Goal: Task Accomplishment & Management: Manage account settings

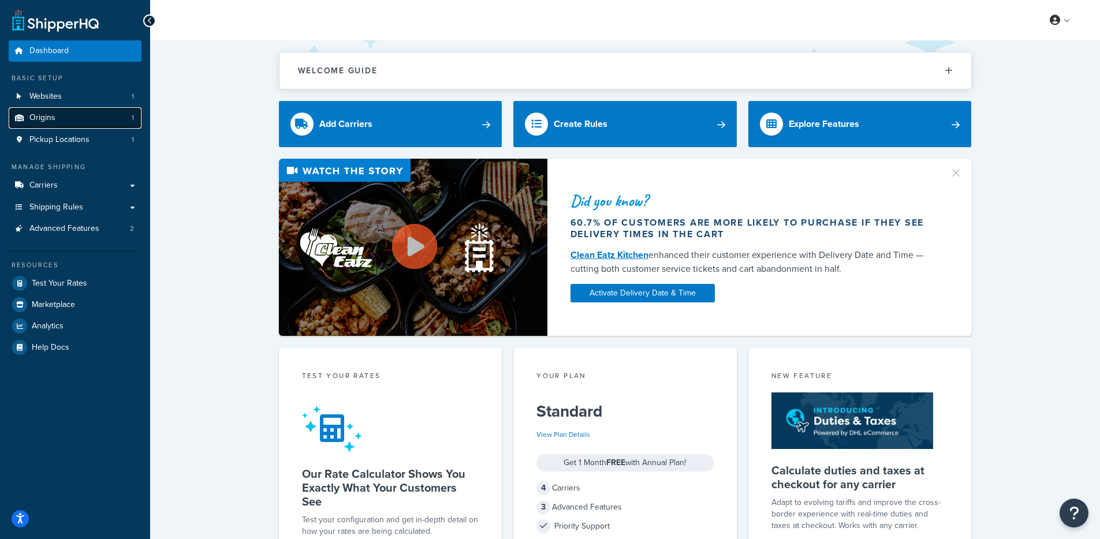
click at [95, 127] on link "Origins 1" at bounding box center [75, 117] width 133 height 21
click at [91, 140] on link "Pickup Locations 1" at bounding box center [75, 139] width 133 height 21
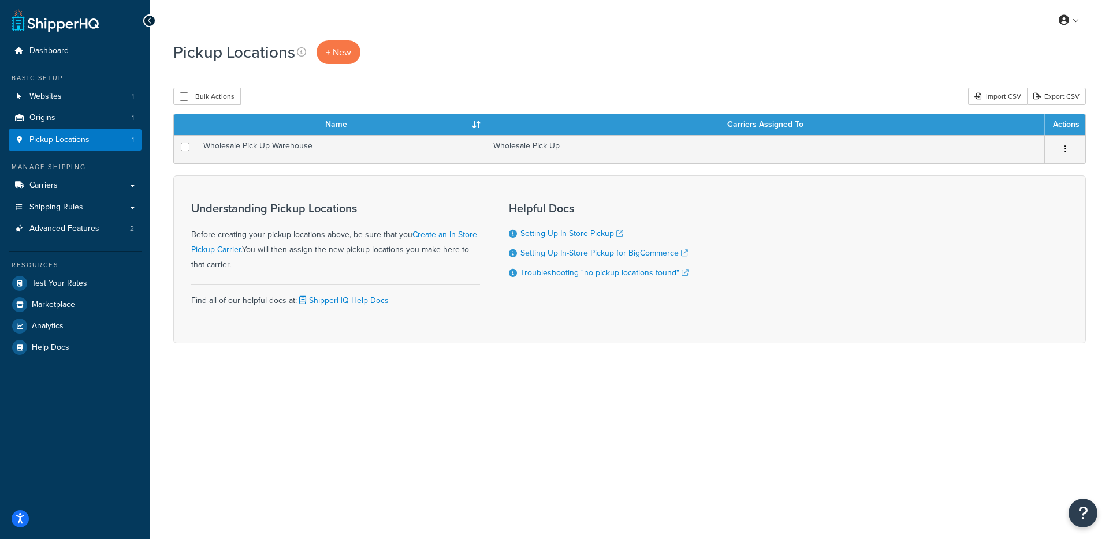
click at [334, 167] on form "Name Carriers Assigned To Actions Wholesale Pick Up Warehouse Wholesale Pick Up…" at bounding box center [629, 229] width 913 height 230
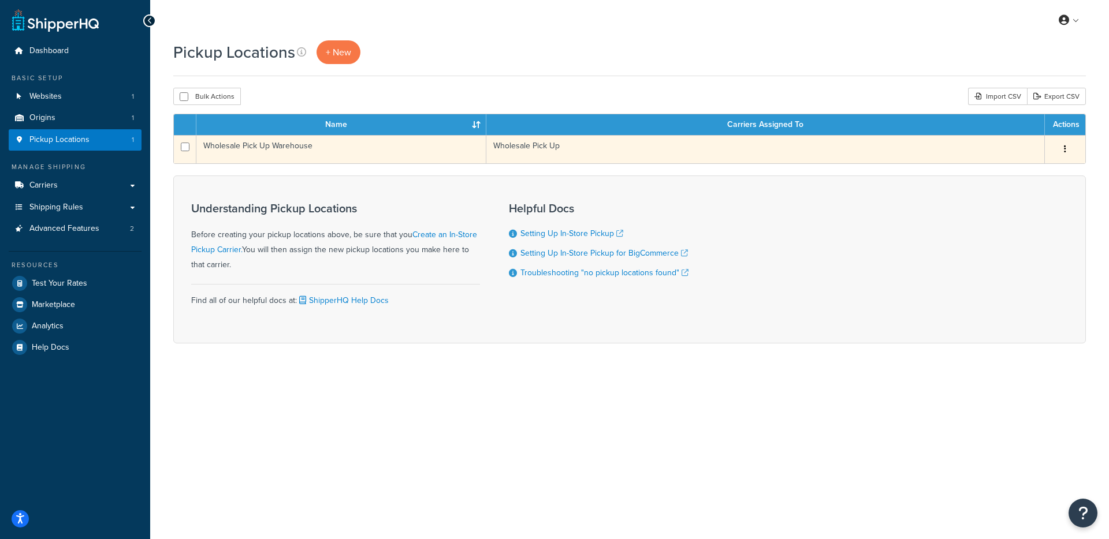
click at [345, 159] on td "Wholesale Pick Up Warehouse" at bounding box center [341, 149] width 290 height 28
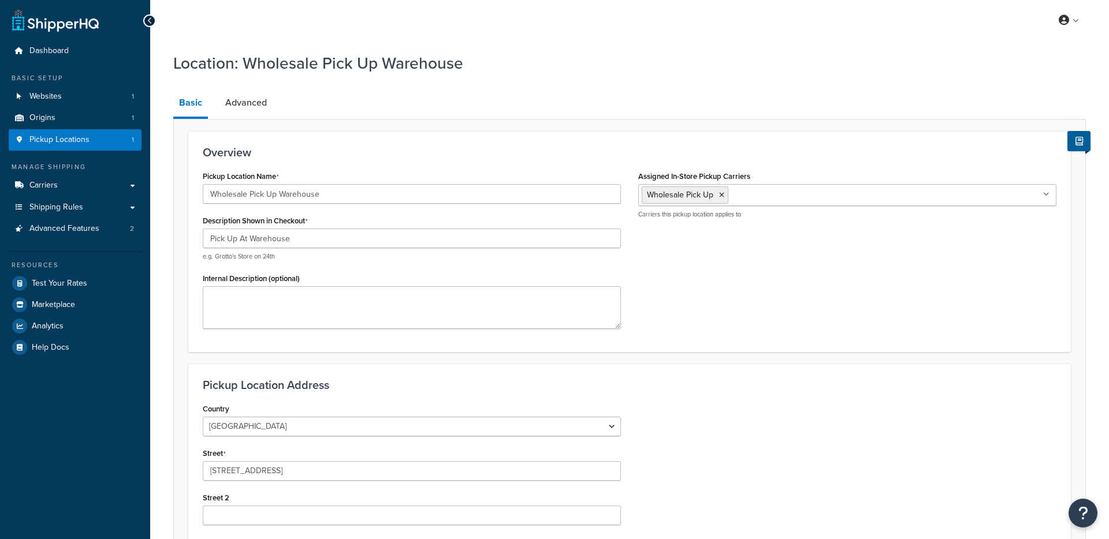
select select "36"
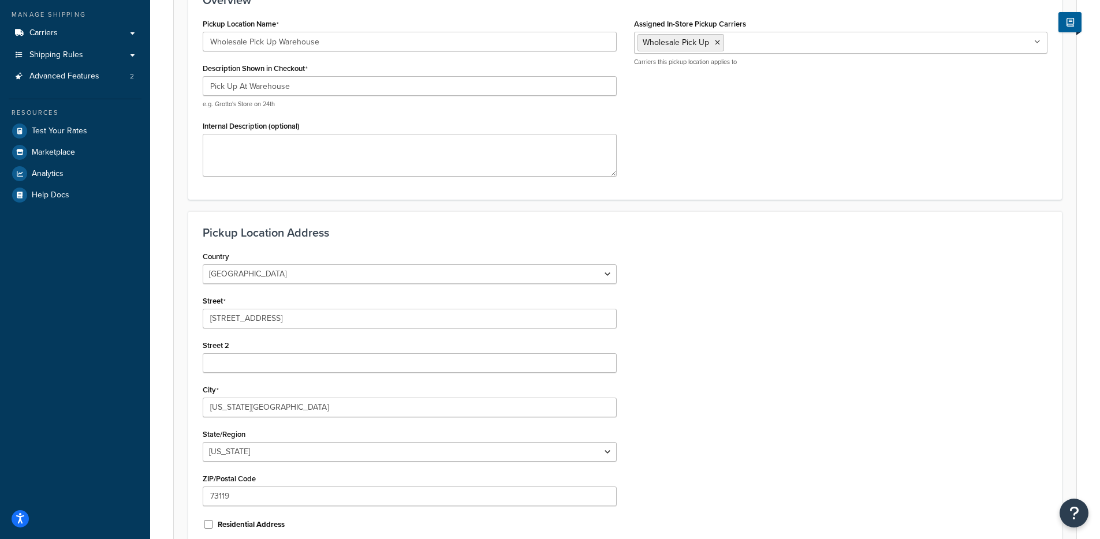
scroll to position [32, 0]
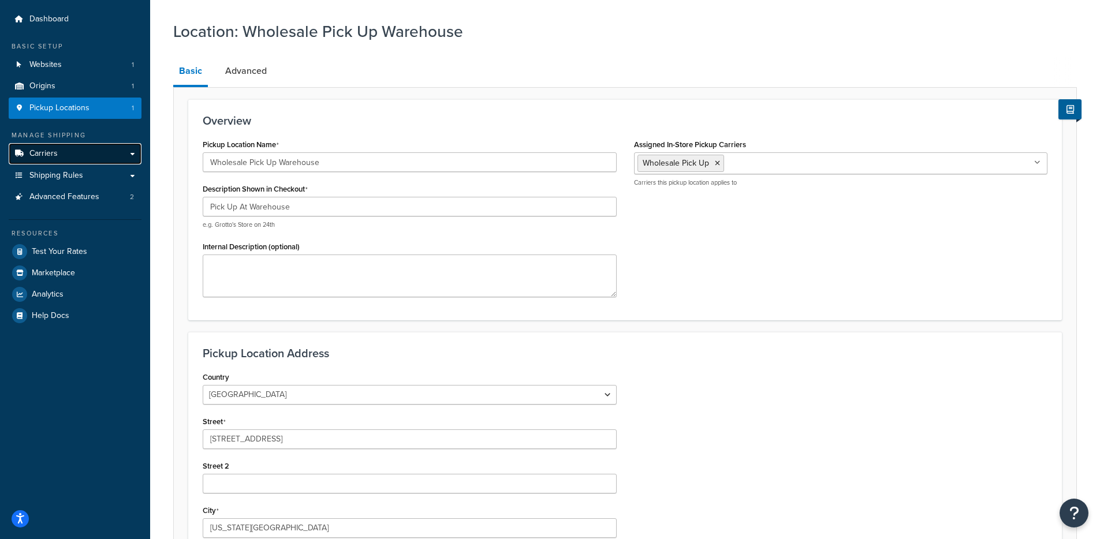
click at [103, 156] on link "Carriers" at bounding box center [75, 153] width 133 height 21
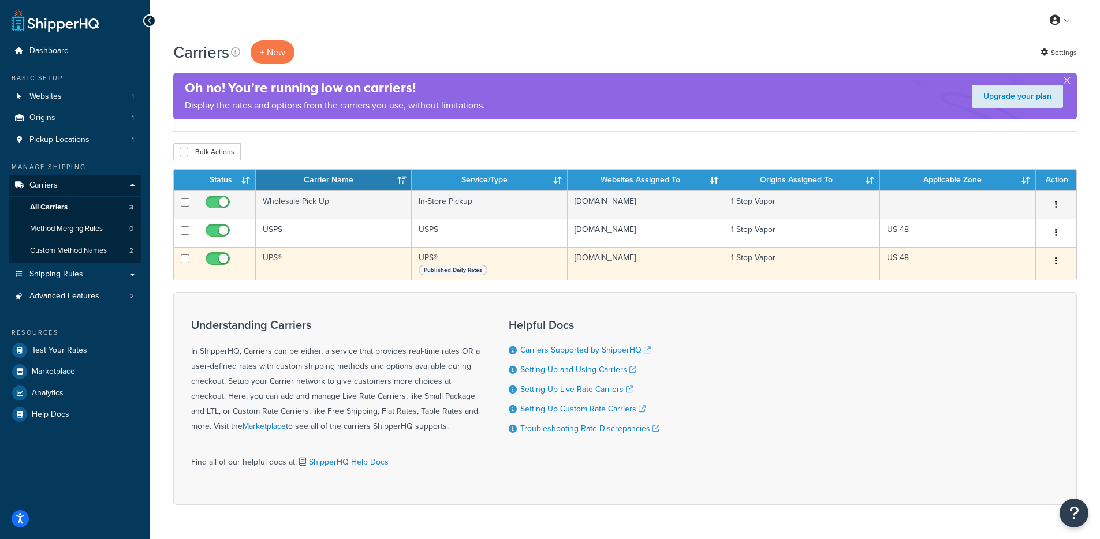
scroll to position [2, 0]
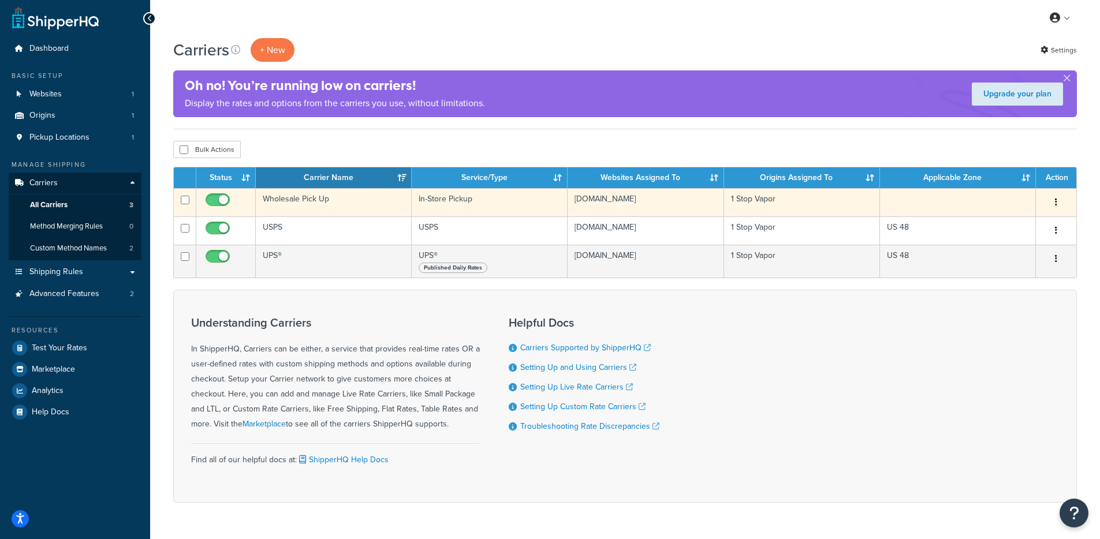
click at [366, 200] on td "Wholesale Pick Up" at bounding box center [334, 202] width 156 height 28
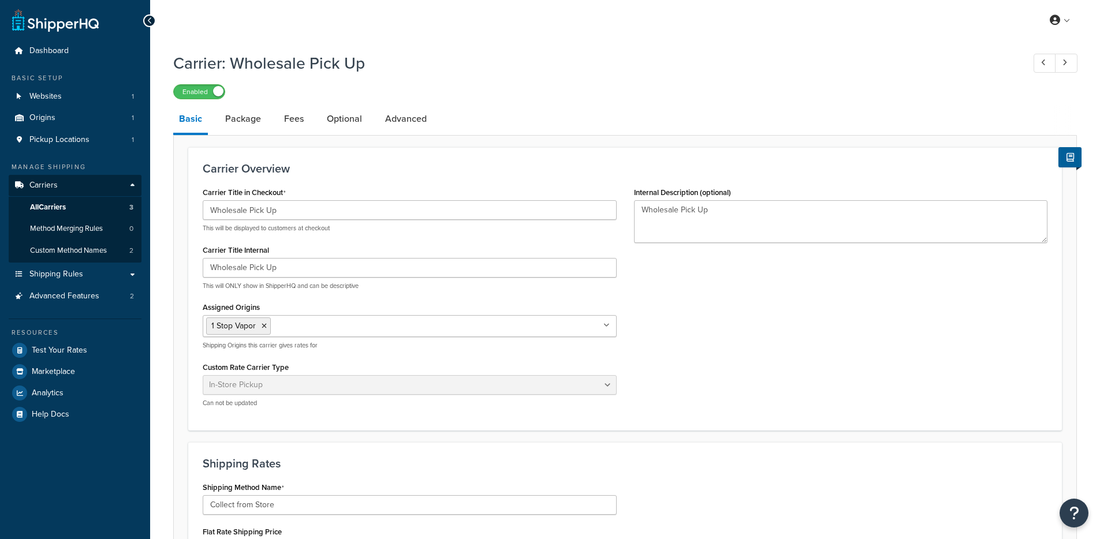
select select "pickup"
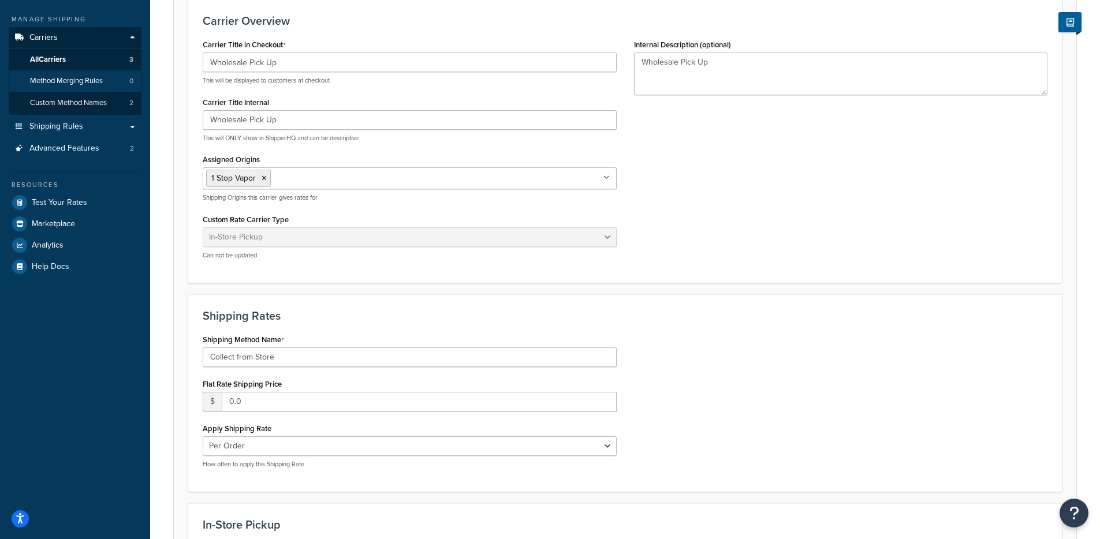
scroll to position [64, 0]
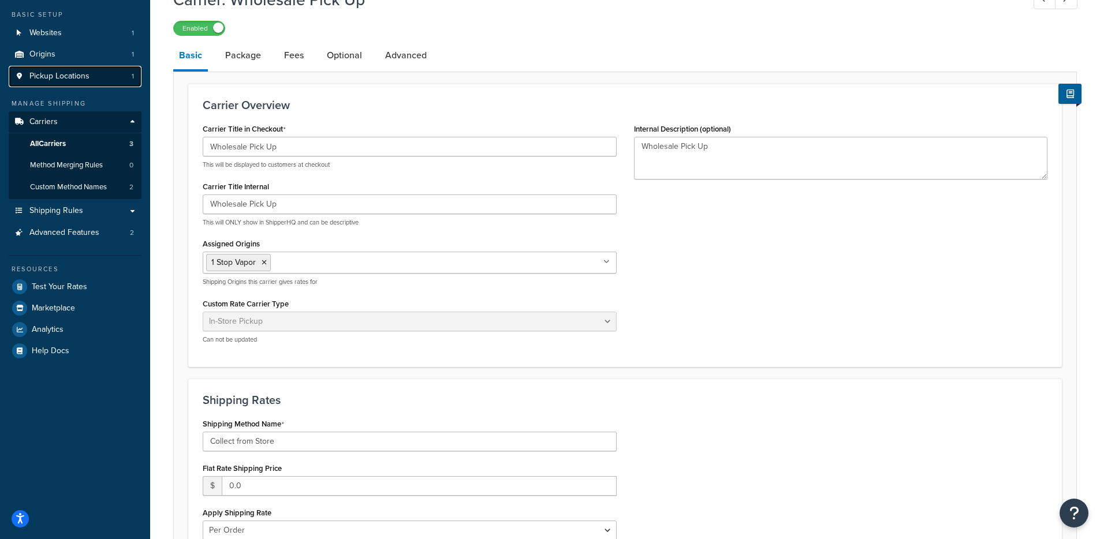
click at [65, 79] on span "Pickup Locations" at bounding box center [59, 77] width 60 height 10
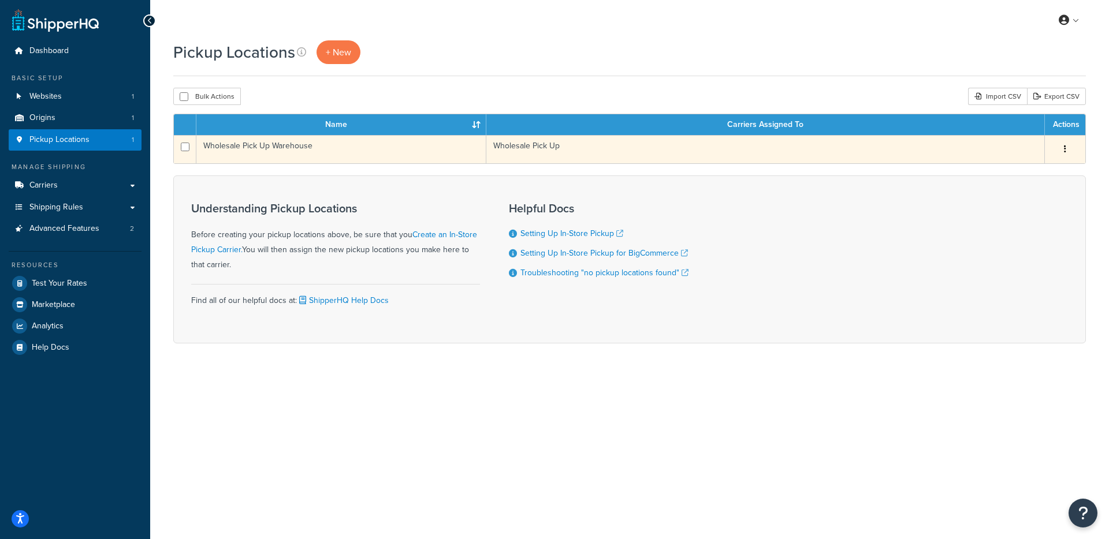
click at [399, 157] on td "Wholesale Pick Up Warehouse" at bounding box center [341, 149] width 290 height 28
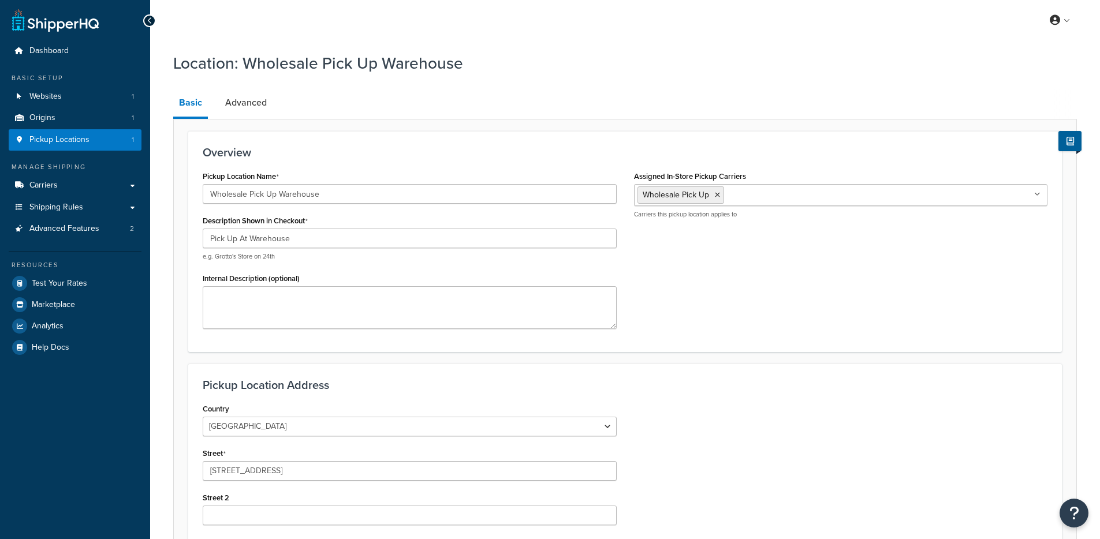
select select "36"
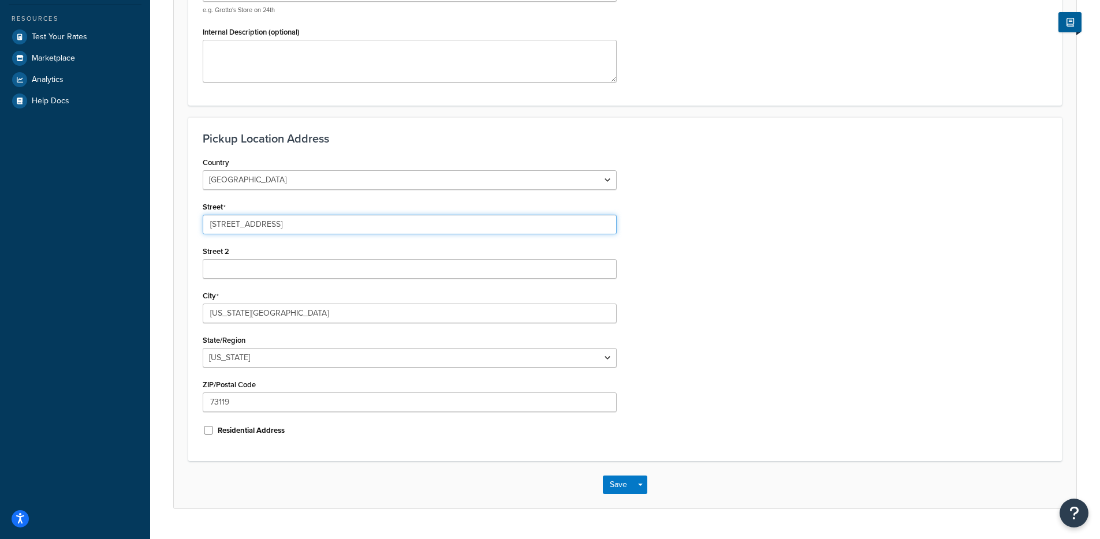
click at [254, 230] on input "4610 S May Ave" at bounding box center [410, 225] width 414 height 20
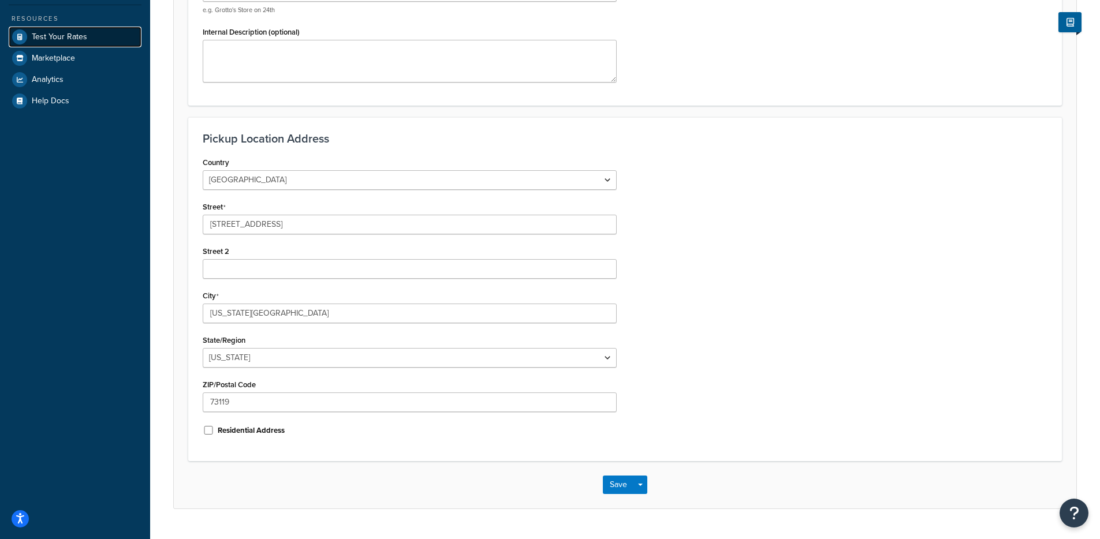
click at [61, 32] on span "Test Your Rates" at bounding box center [59, 37] width 55 height 10
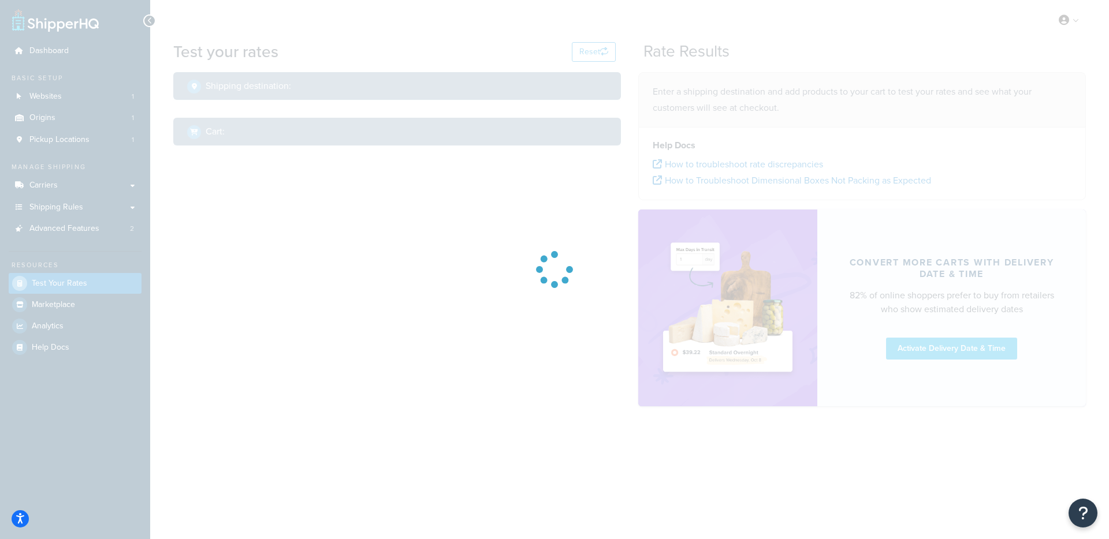
select select "TX"
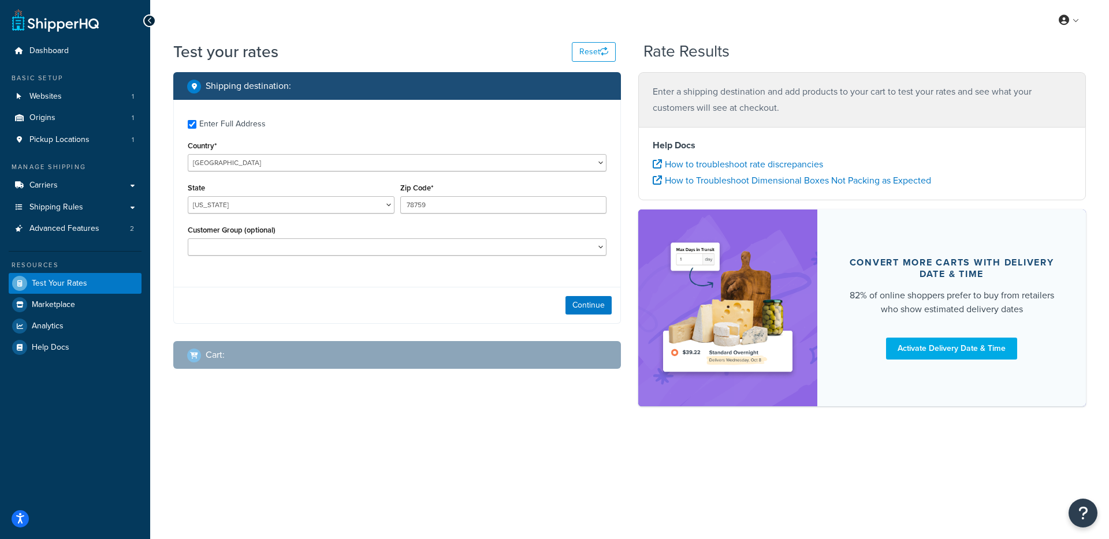
checkbox input "true"
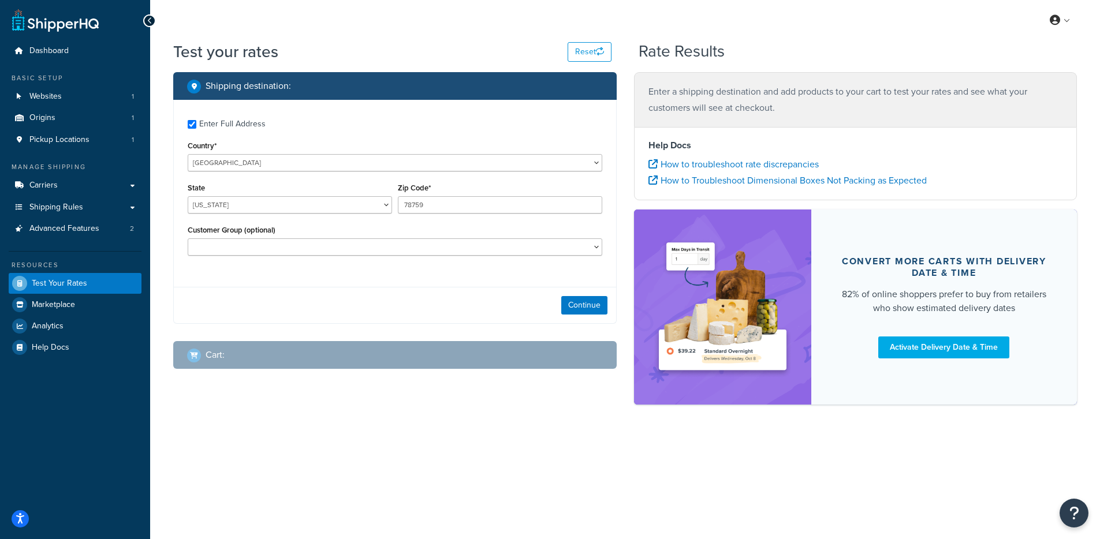
type input "07751"
select select "NJ"
select select "Retail Customer"
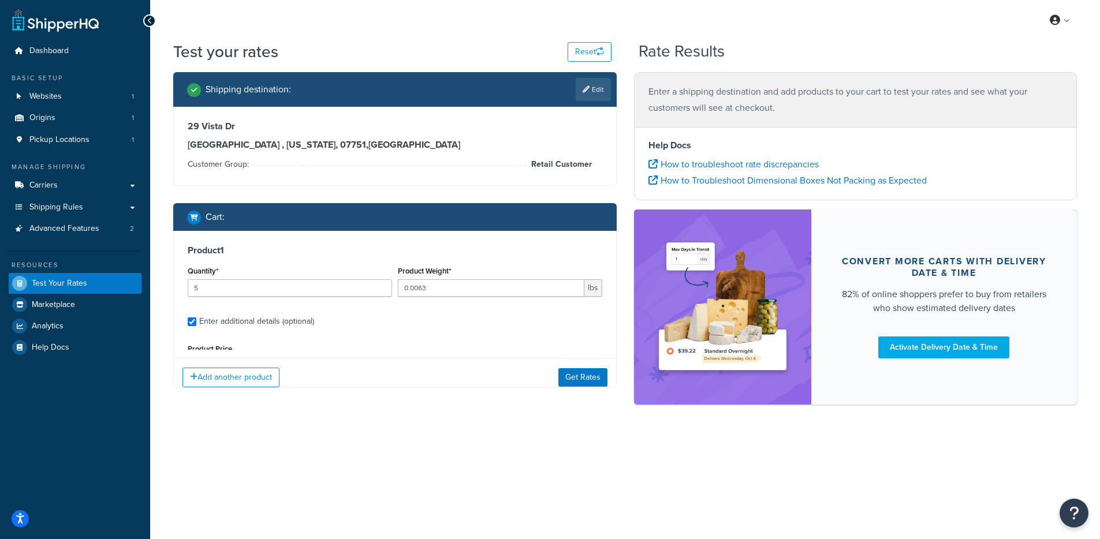
scroll to position [327, 0]
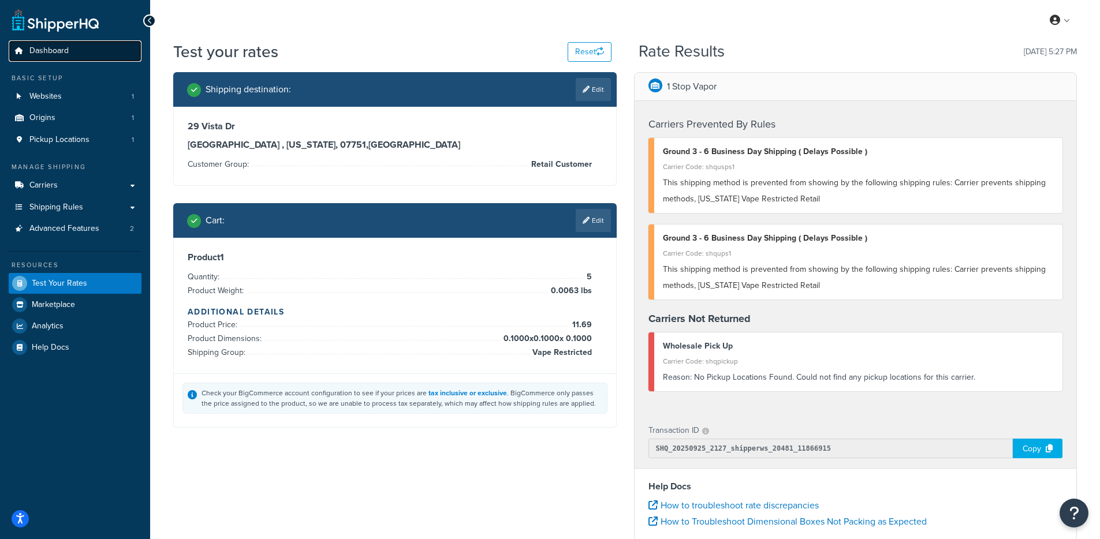
click at [91, 46] on link "Dashboard" at bounding box center [75, 50] width 133 height 21
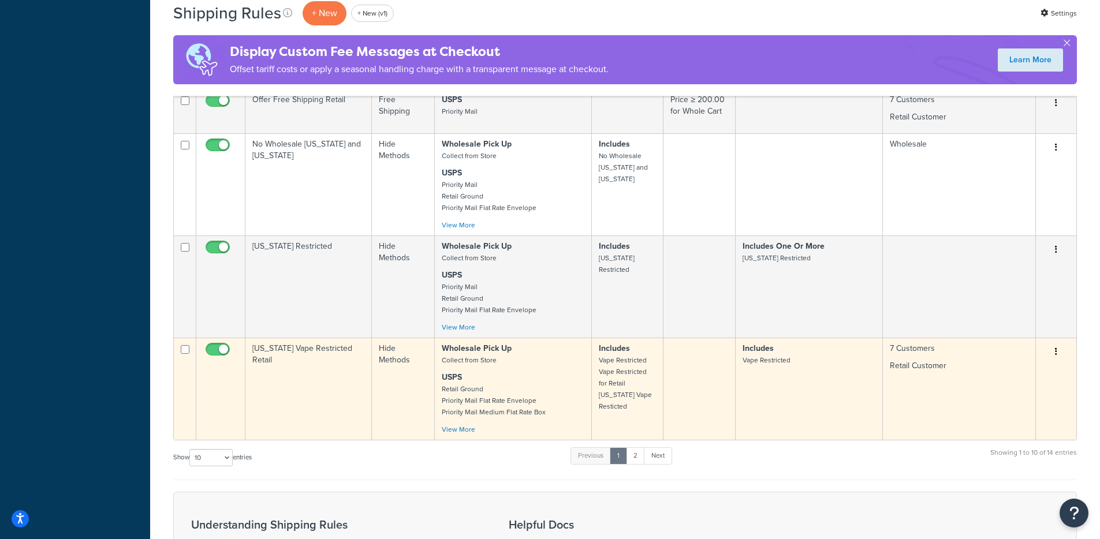
scroll to position [1028, 0]
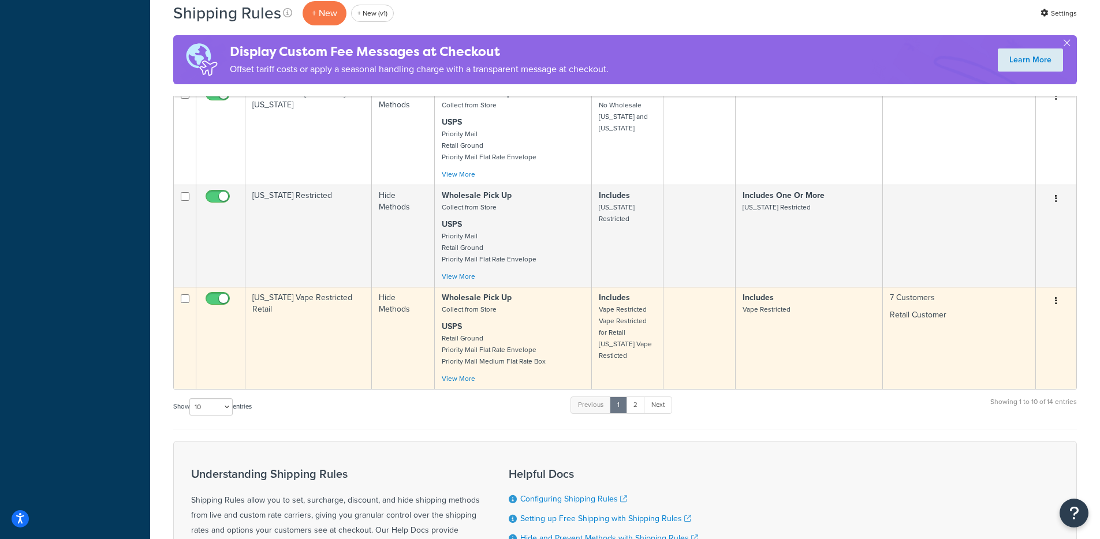
click at [293, 329] on td "Georgia Vape Restricted Retail" at bounding box center [308, 338] width 126 height 102
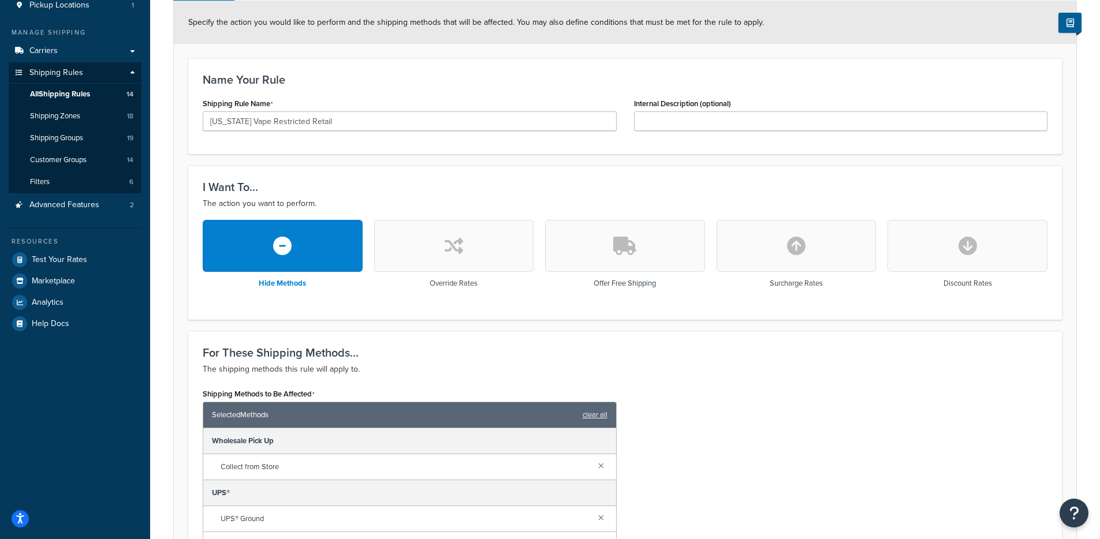
scroll to position [58, 0]
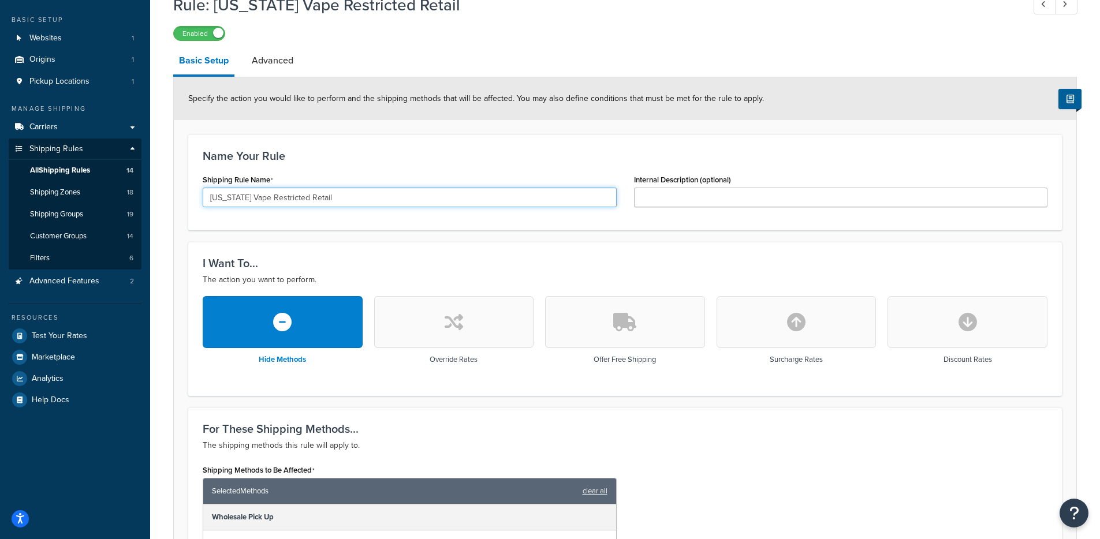
click at [259, 196] on input "[US_STATE] Vape Restricted Retail" at bounding box center [410, 198] width 414 height 20
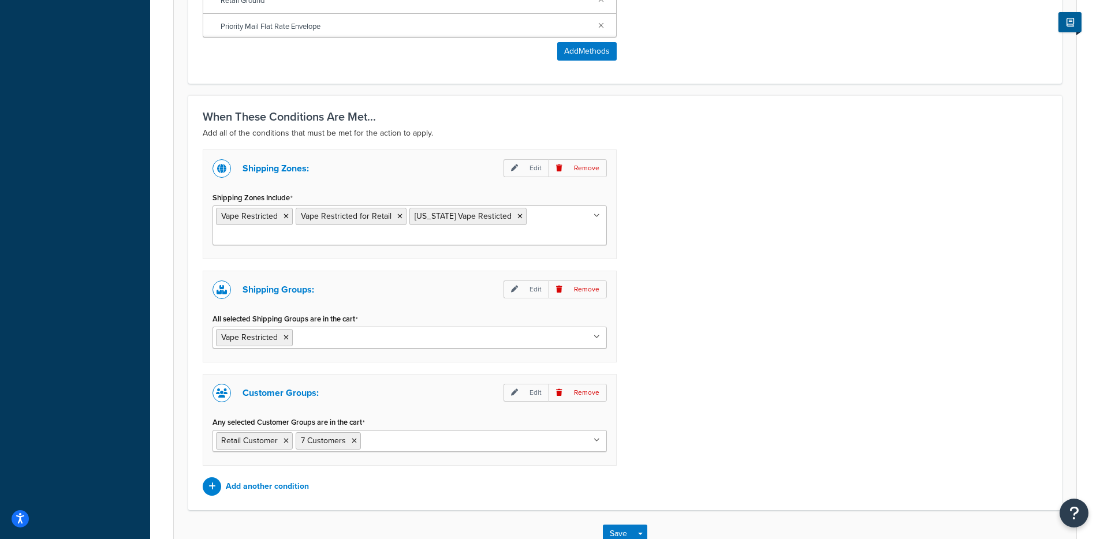
scroll to position [806, 0]
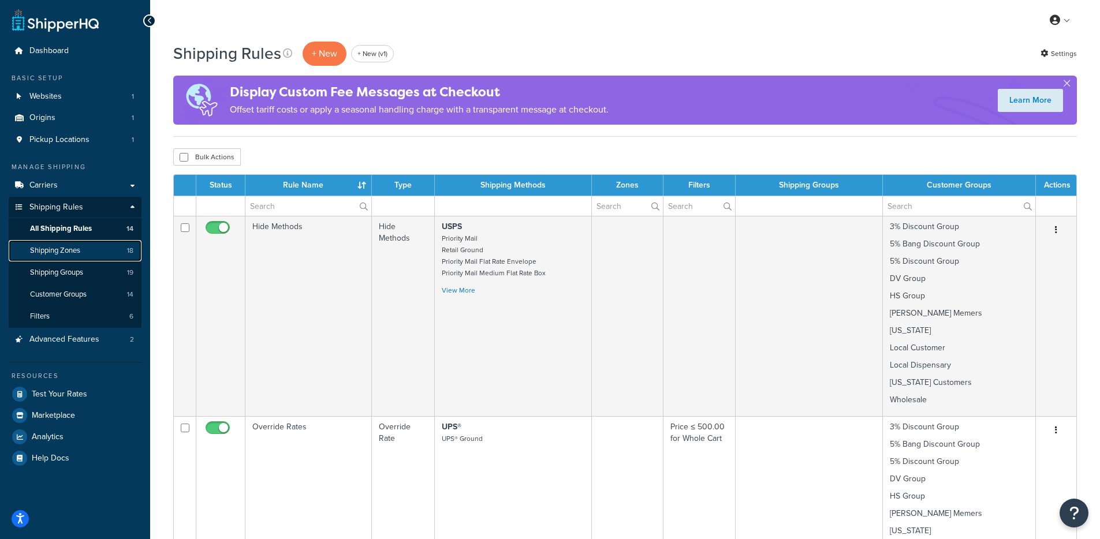
click at [107, 245] on link "Shipping Zones 18" at bounding box center [75, 250] width 133 height 21
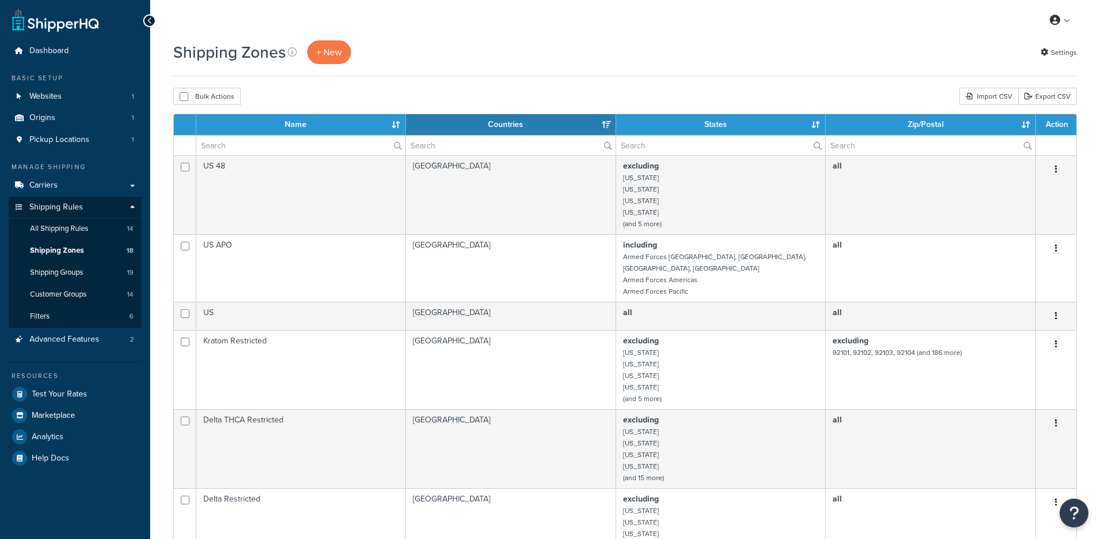
select select "15"
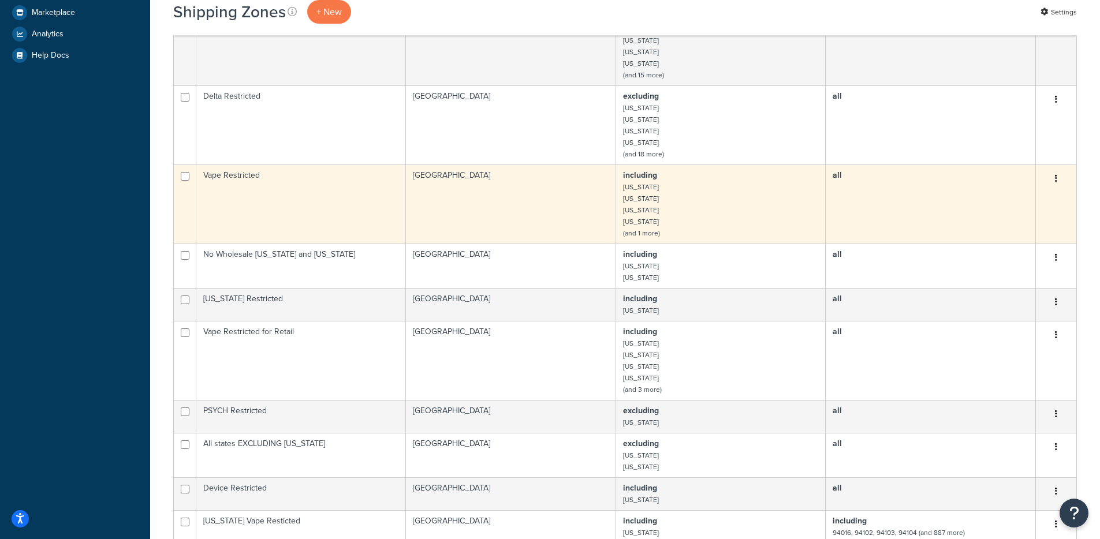
scroll to position [407, 0]
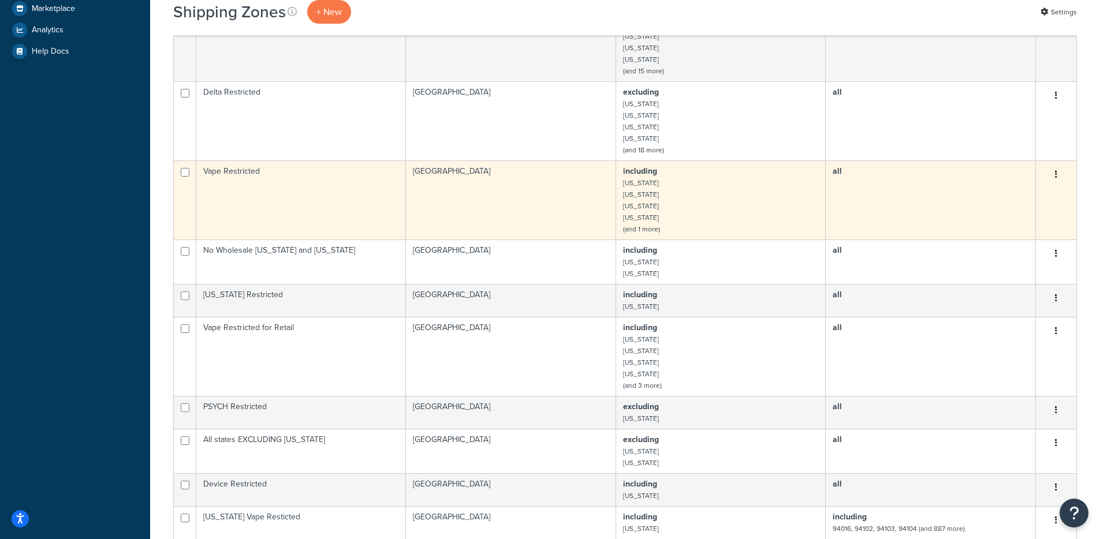
click at [430, 200] on td "[GEOGRAPHIC_DATA]" at bounding box center [511, 200] width 210 height 79
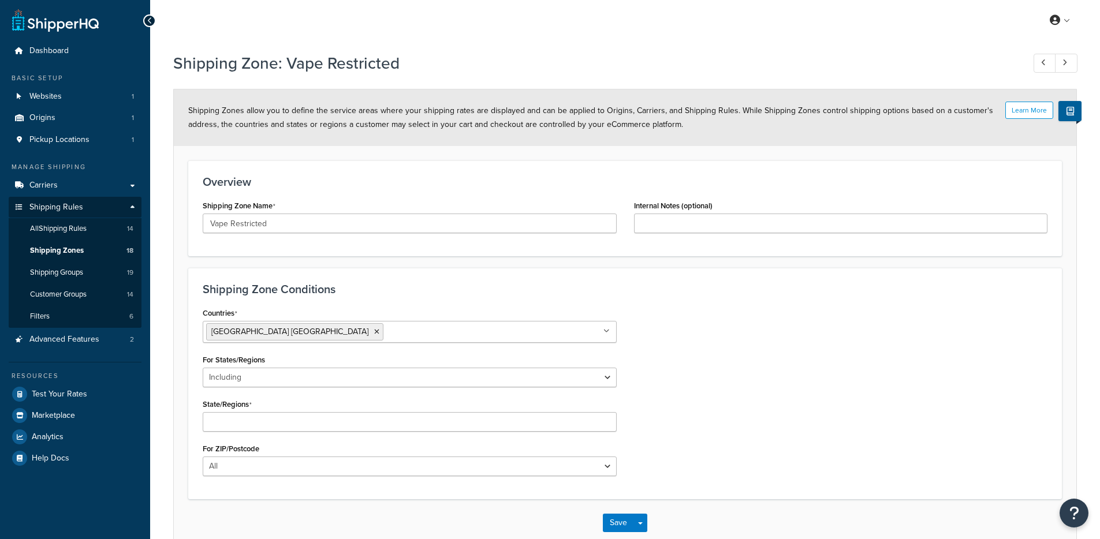
select select "including"
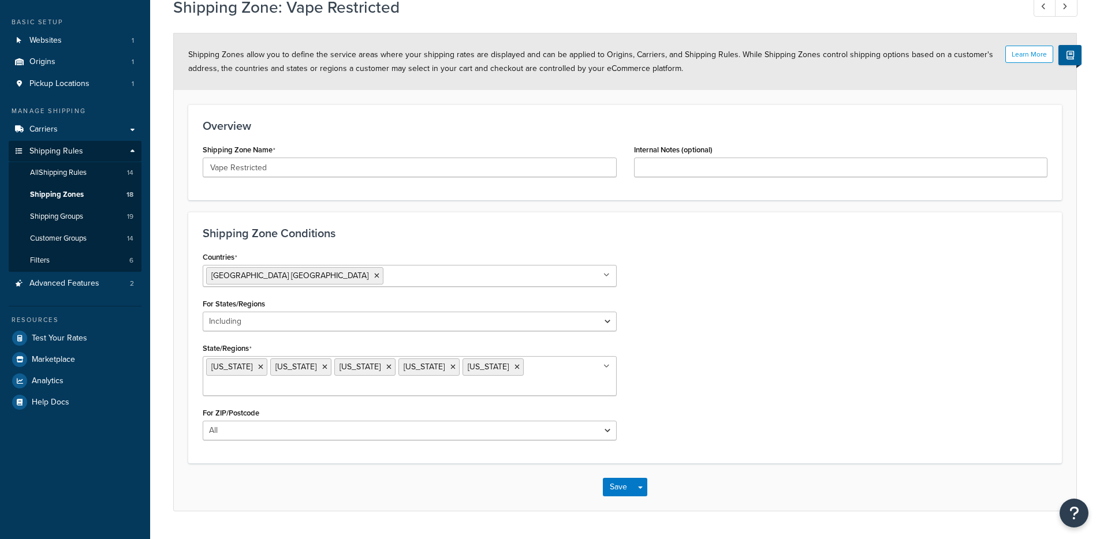
scroll to position [68, 0]
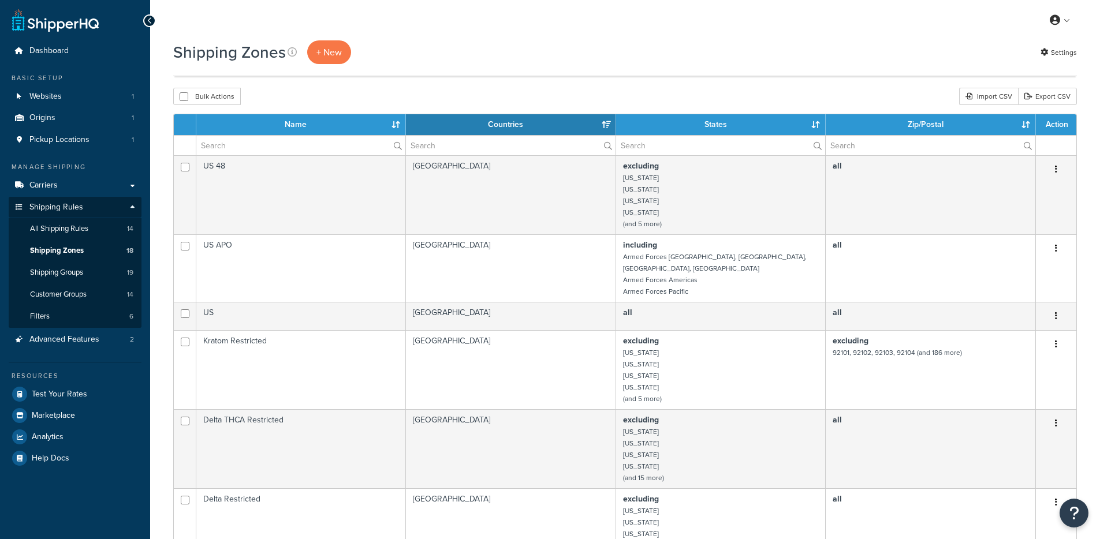
select select "15"
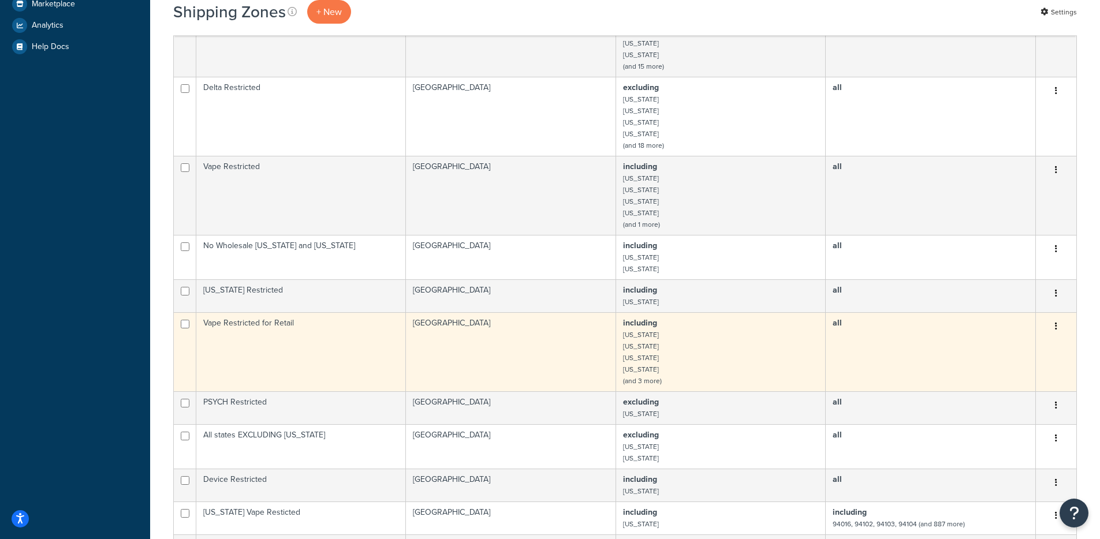
scroll to position [414, 0]
click at [340, 324] on td "Vape Restricted for Retail" at bounding box center [301, 349] width 210 height 79
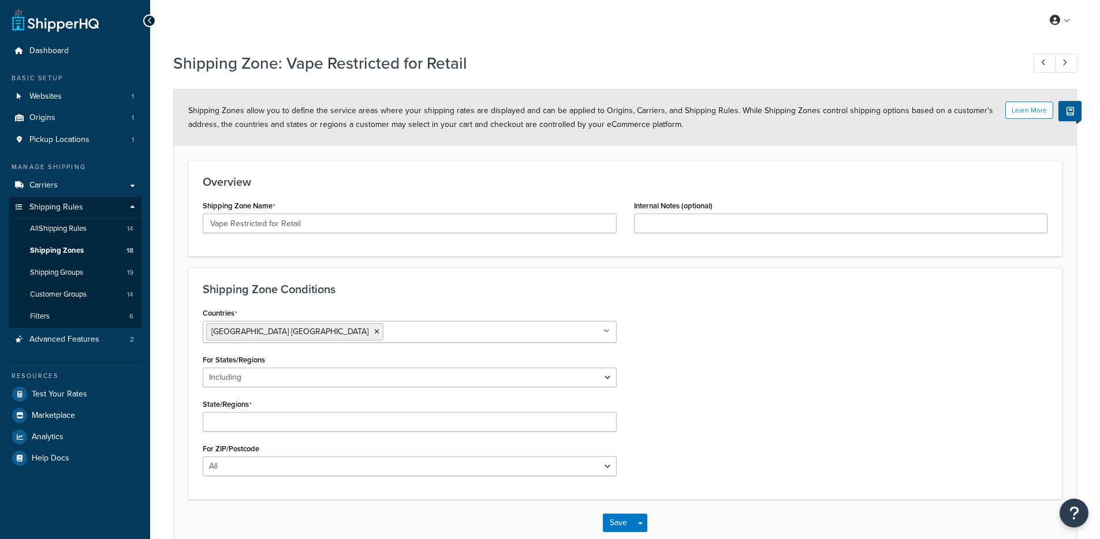
select select "including"
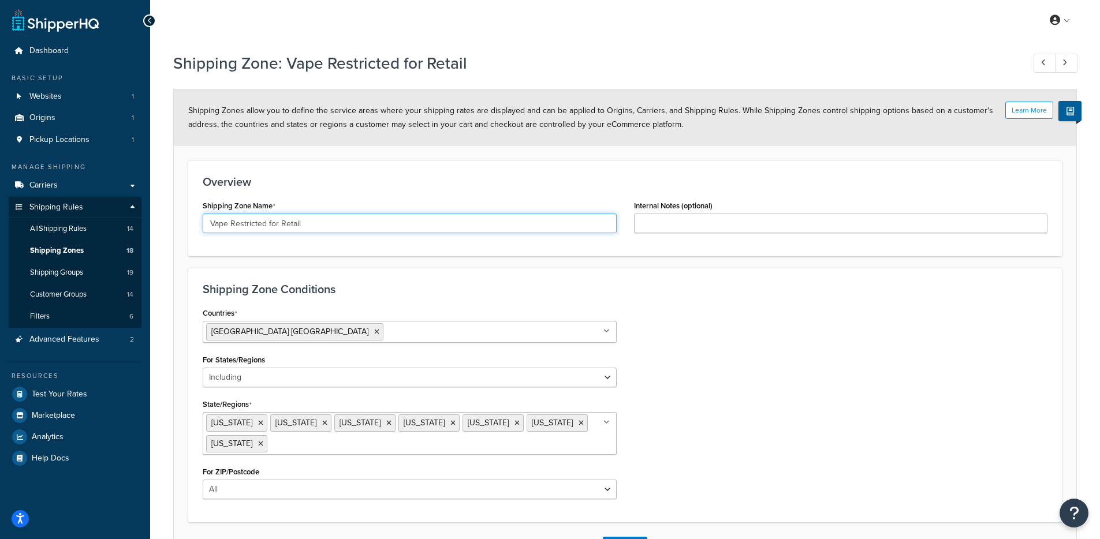
click at [329, 228] on input "Vape Restricted for Retail" at bounding box center [410, 224] width 414 height 20
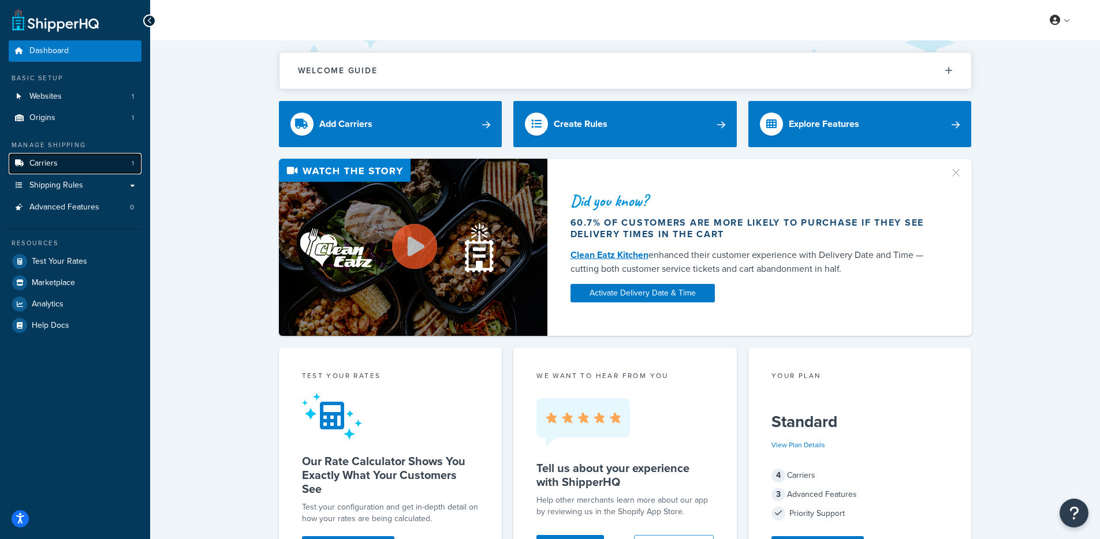
click at [39, 160] on span "Carriers" at bounding box center [43, 164] width 28 height 10
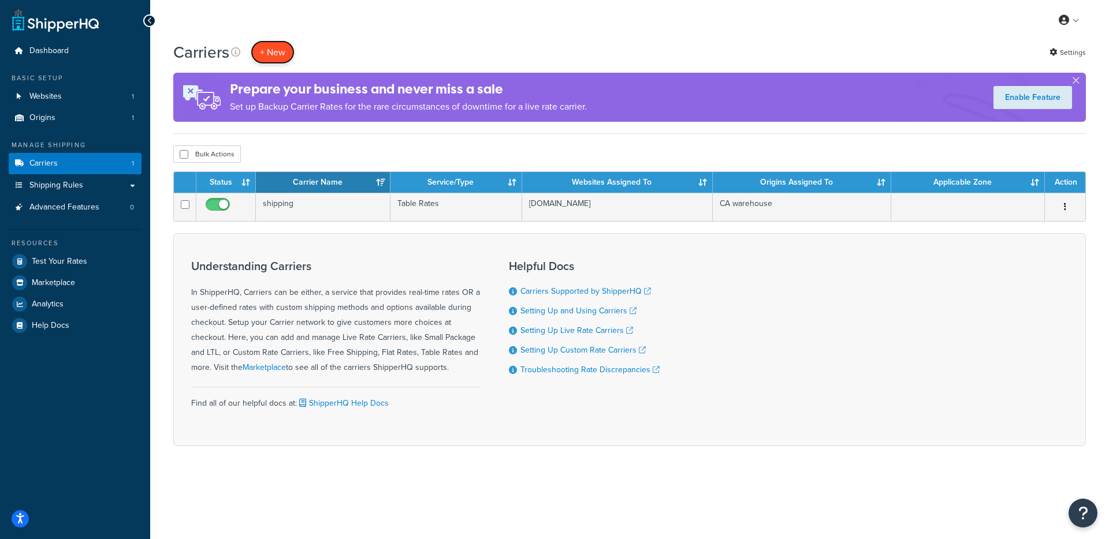
click at [280, 51] on button "+ New" at bounding box center [273, 52] width 44 height 24
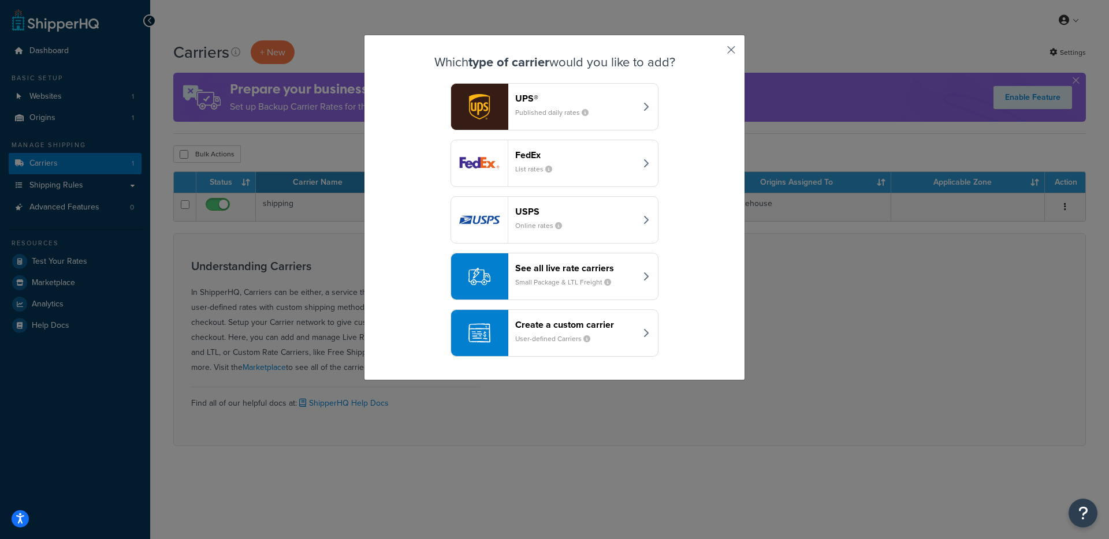
click at [716, 53] on button "button" at bounding box center [714, 54] width 3 height 3
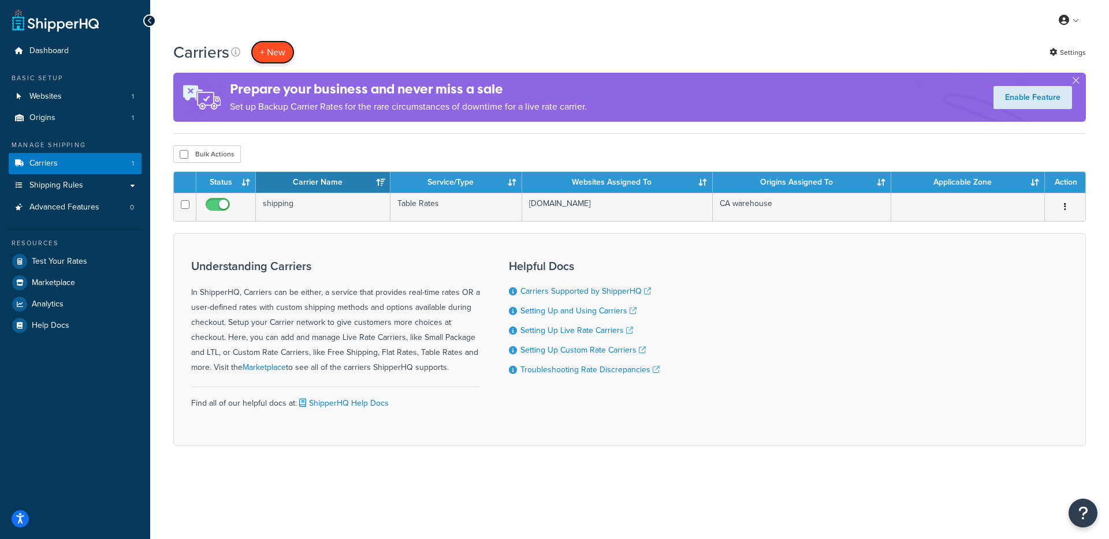
click at [286, 58] on button "+ New" at bounding box center [273, 52] width 44 height 24
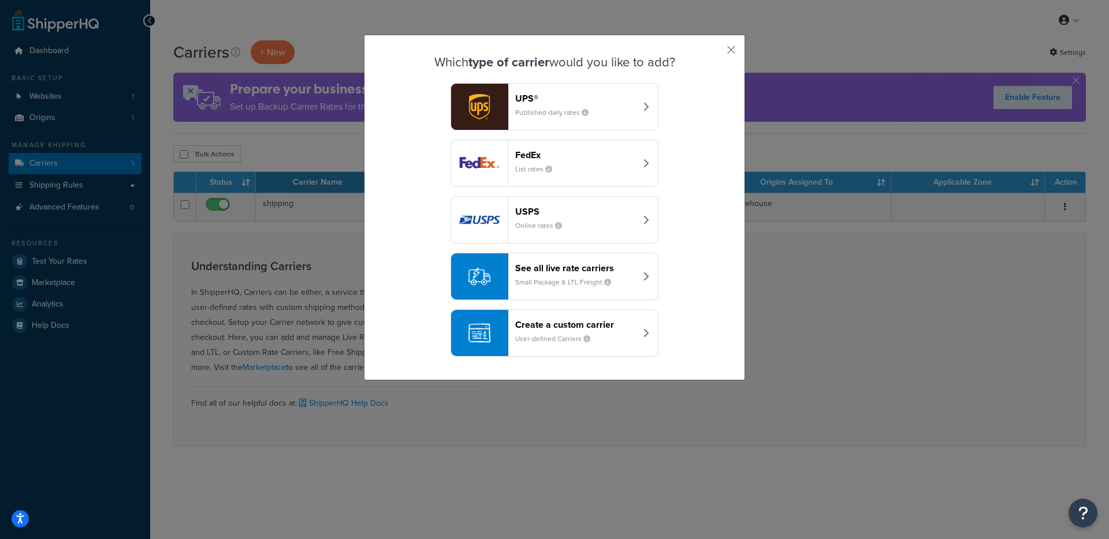
click at [565, 327] on header "Create a custom carrier" at bounding box center [575, 324] width 121 height 11
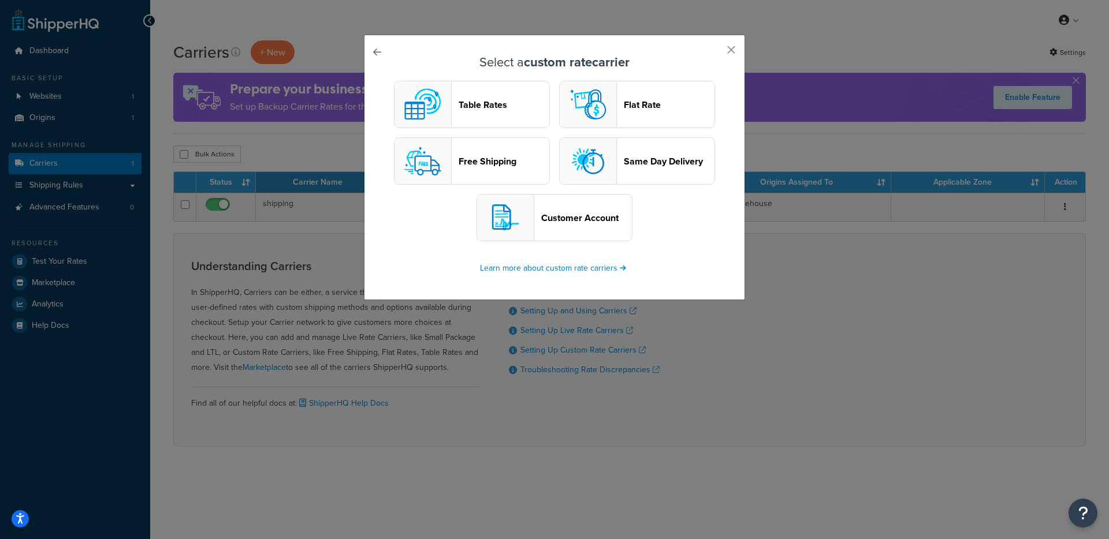
click at [482, 105] on header "Table Rates" at bounding box center [504, 104] width 91 height 11
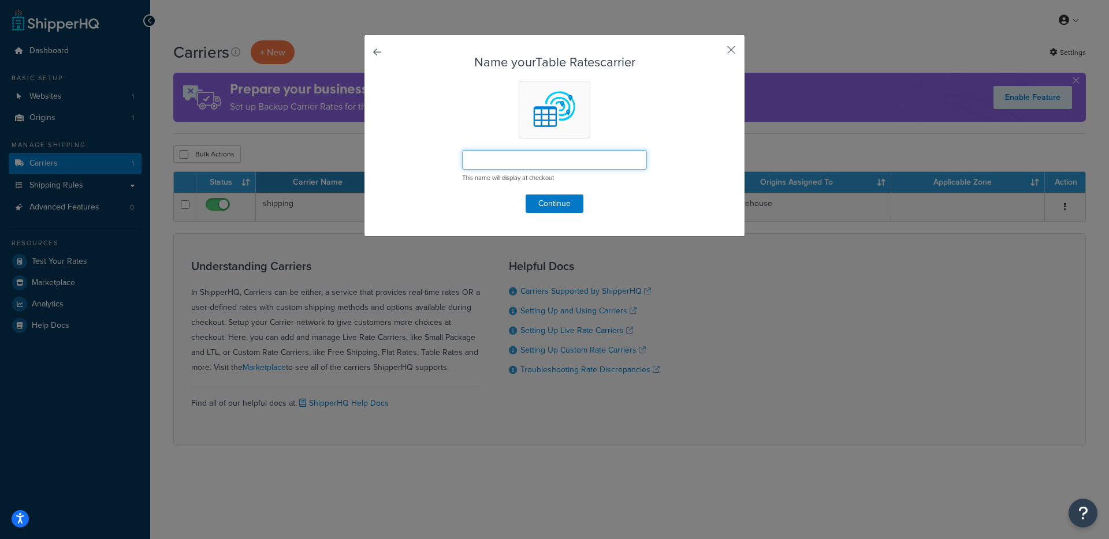
click at [525, 168] on input "text" at bounding box center [554, 160] width 185 height 20
type input "ShipperHQ Test"
click at [530, 195] on button "Continue" at bounding box center [555, 204] width 58 height 18
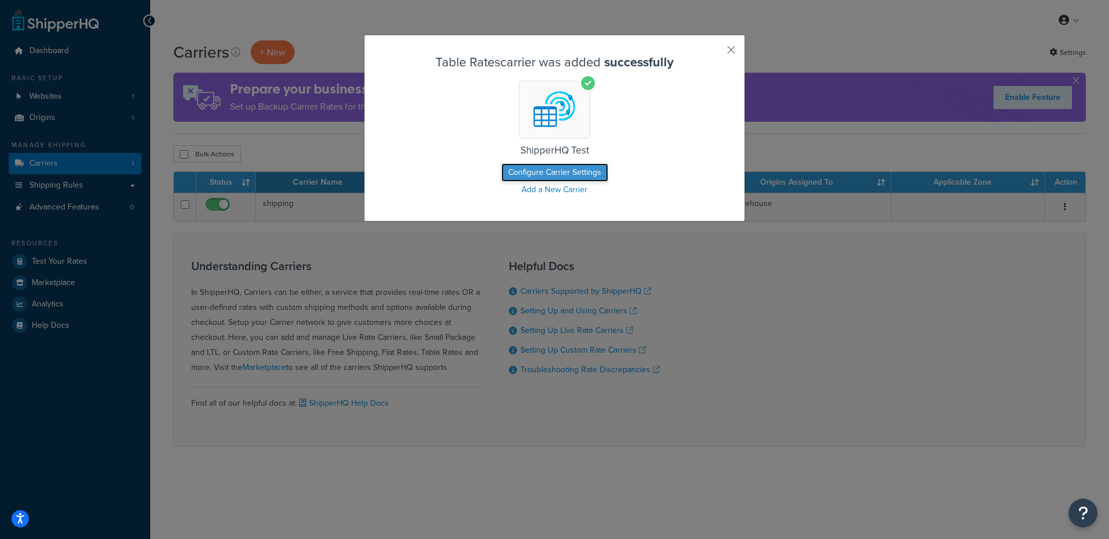
click at [551, 169] on button "Configure Carrier Settings" at bounding box center [554, 172] width 107 height 18
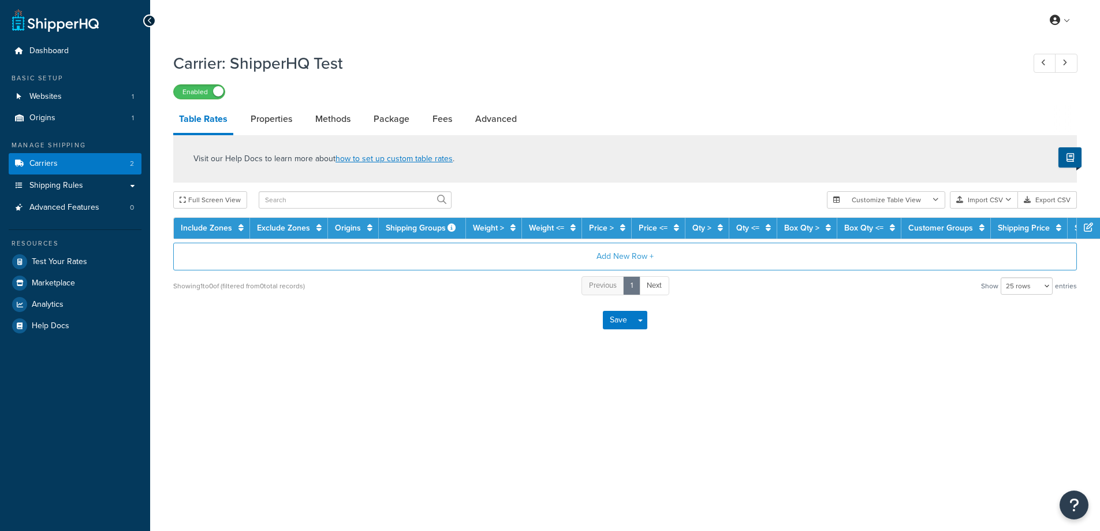
select select "25"
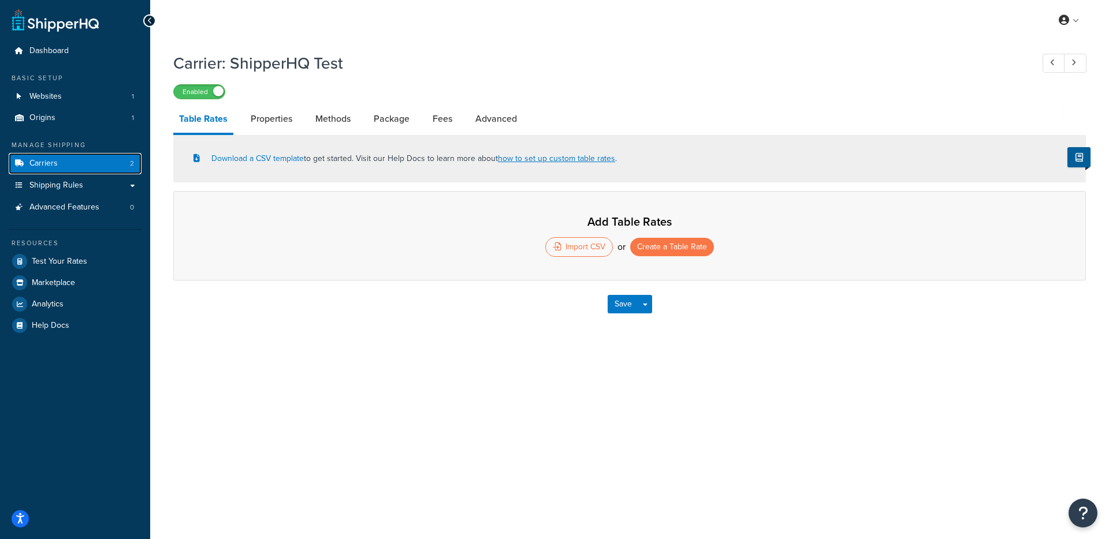
click at [99, 164] on link "Carriers 2" at bounding box center [75, 163] width 133 height 21
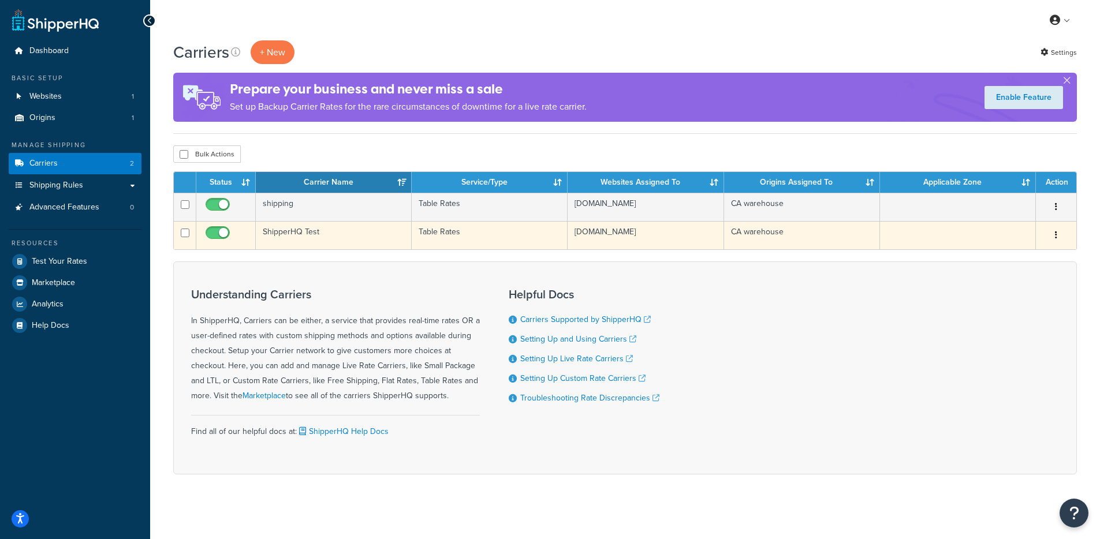
click at [222, 232] on input "checkbox" at bounding box center [219, 236] width 32 height 14
checkbox input "false"
click at [318, 243] on td "ShipperHQ Test" at bounding box center [334, 235] width 156 height 28
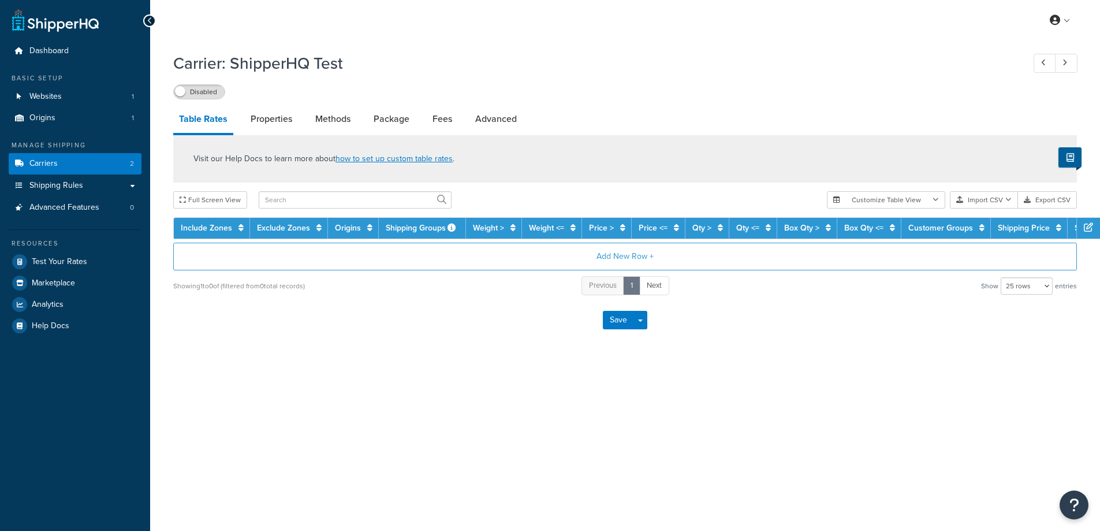
select select "25"
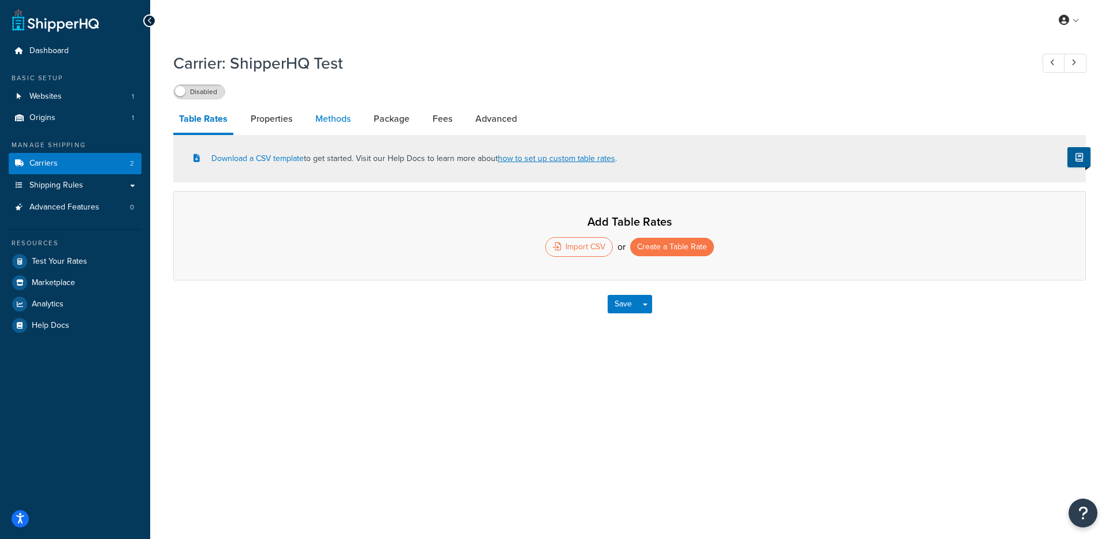
click at [339, 125] on link "Methods" at bounding box center [333, 119] width 47 height 28
select select "25"
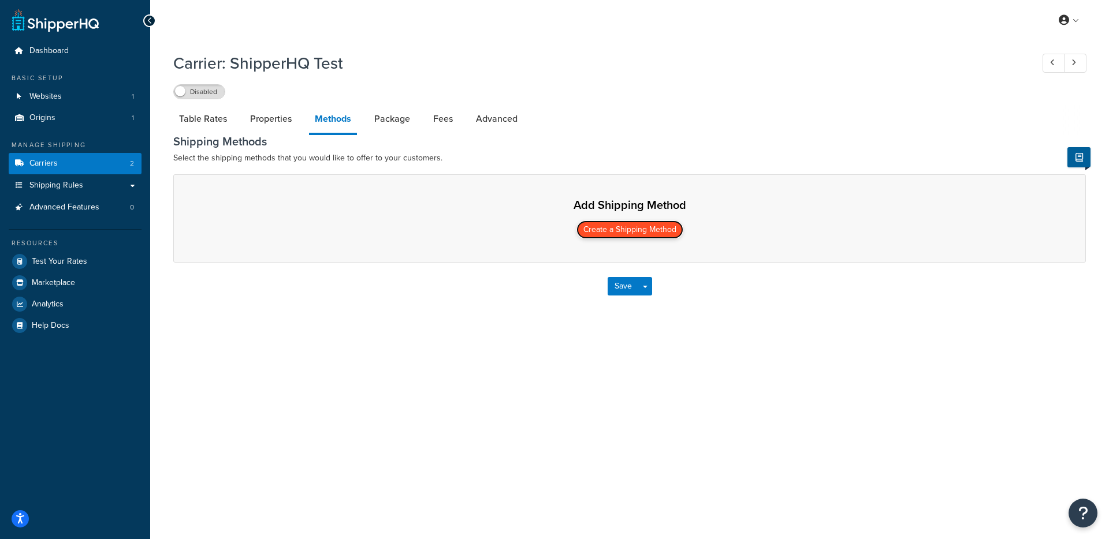
click at [639, 232] on button "Create a Shipping Method" at bounding box center [629, 230] width 107 height 18
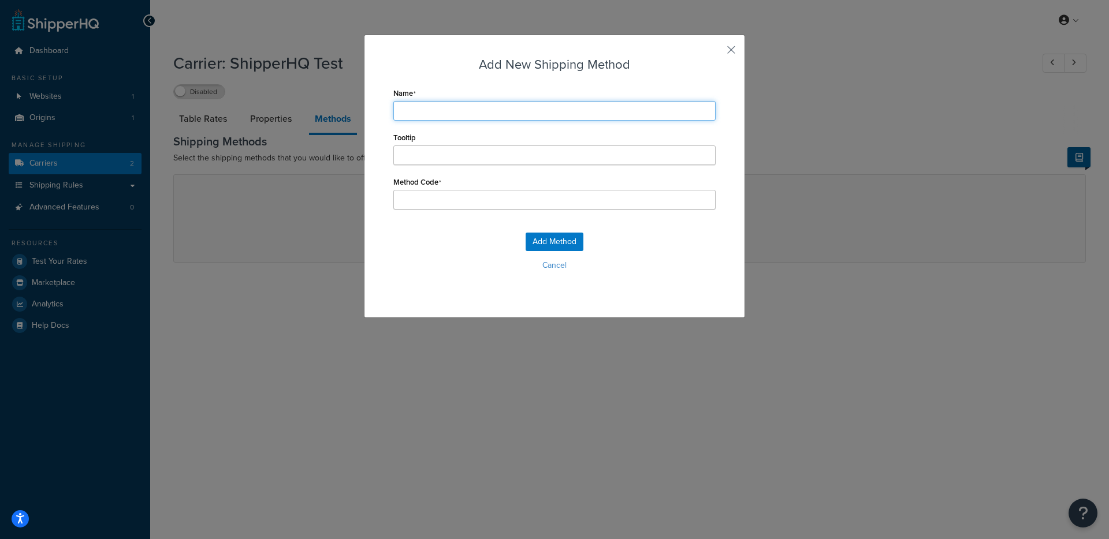
click at [503, 111] on input "Name" at bounding box center [554, 111] width 322 height 20
type input "S"
type input "Sh"
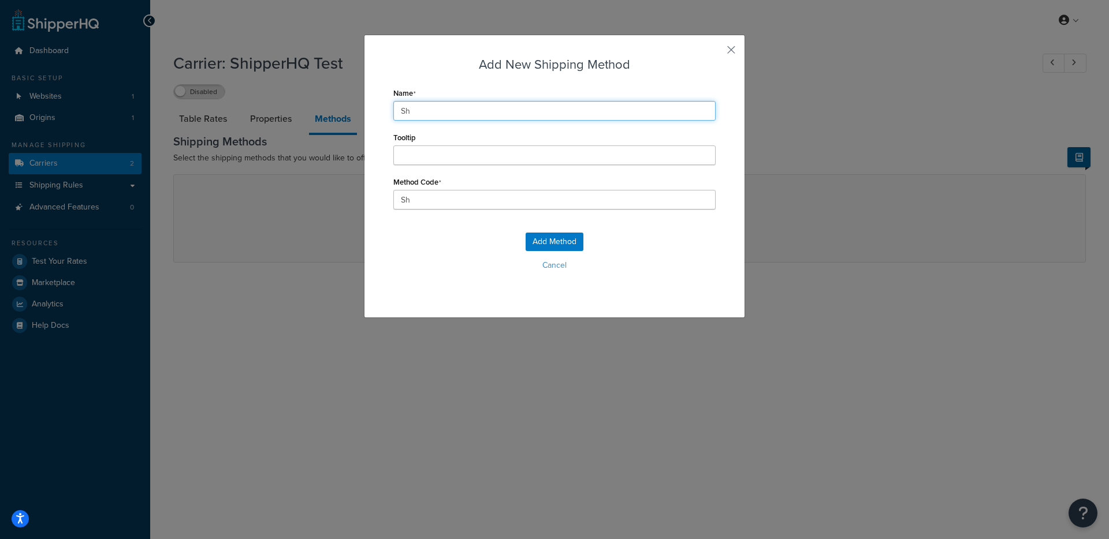
type input "Shi"
type input "Ship"
type input "Shipp"
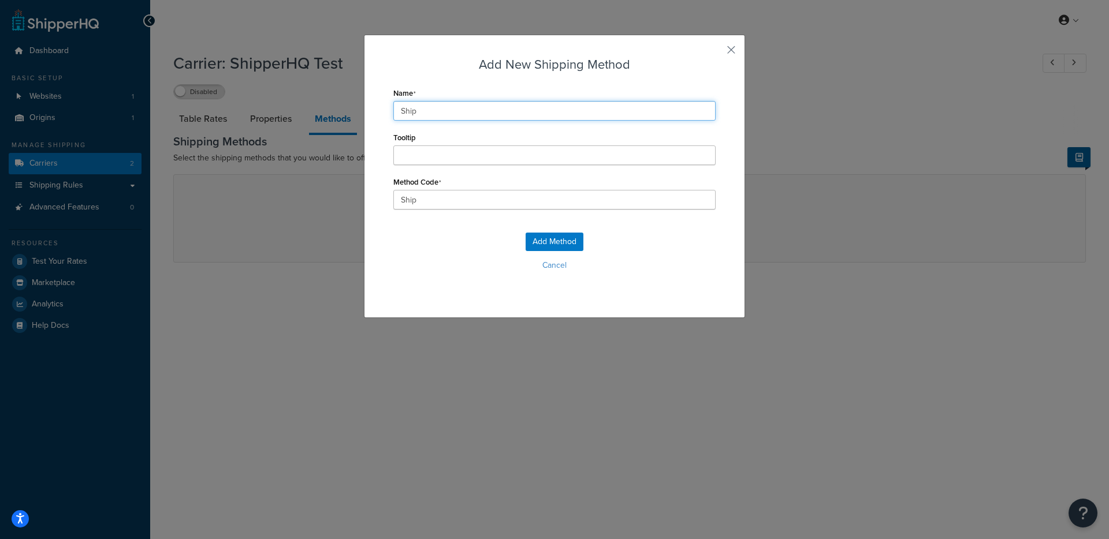
type input "Shipp"
type input "Shippi"
type input "Shippin"
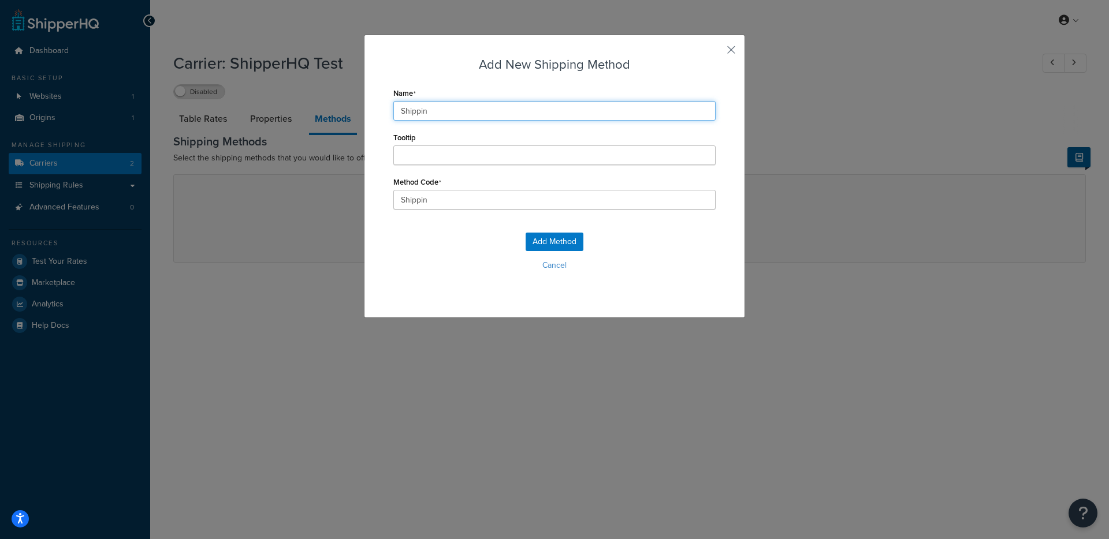
type input "Shipping"
click at [559, 57] on h3 "Add New Shipping Method" at bounding box center [554, 64] width 322 height 18
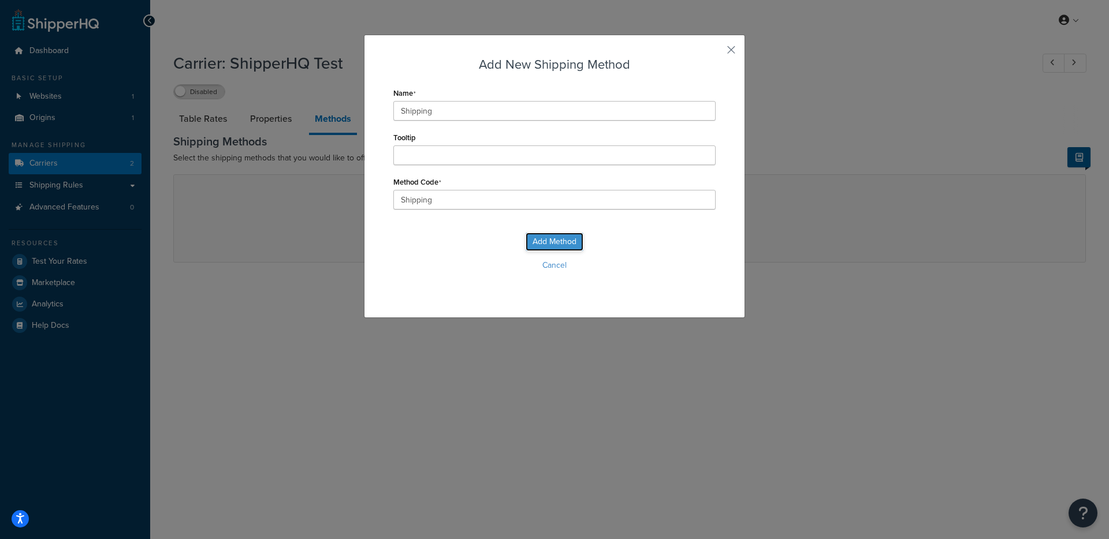
click at [542, 235] on button "Add Method" at bounding box center [555, 242] width 58 height 18
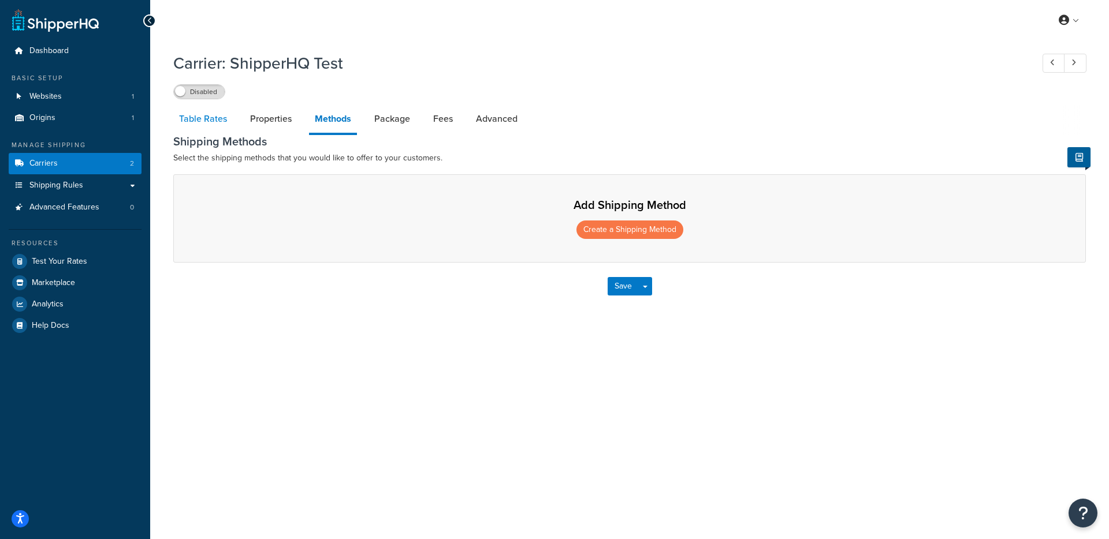
select select "25"
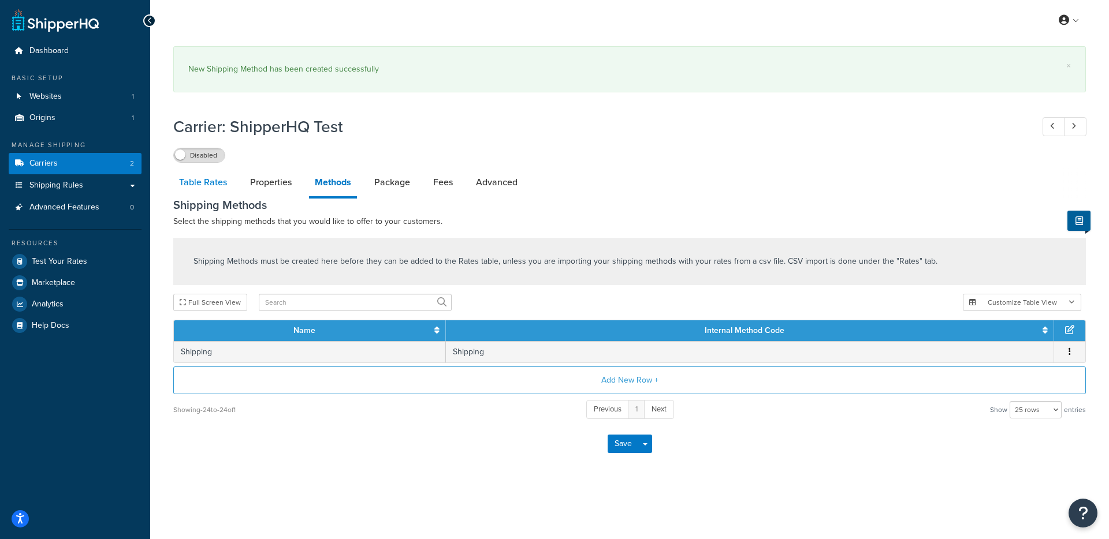
click at [215, 169] on link "Table Rates" at bounding box center [202, 183] width 59 height 28
select select "25"
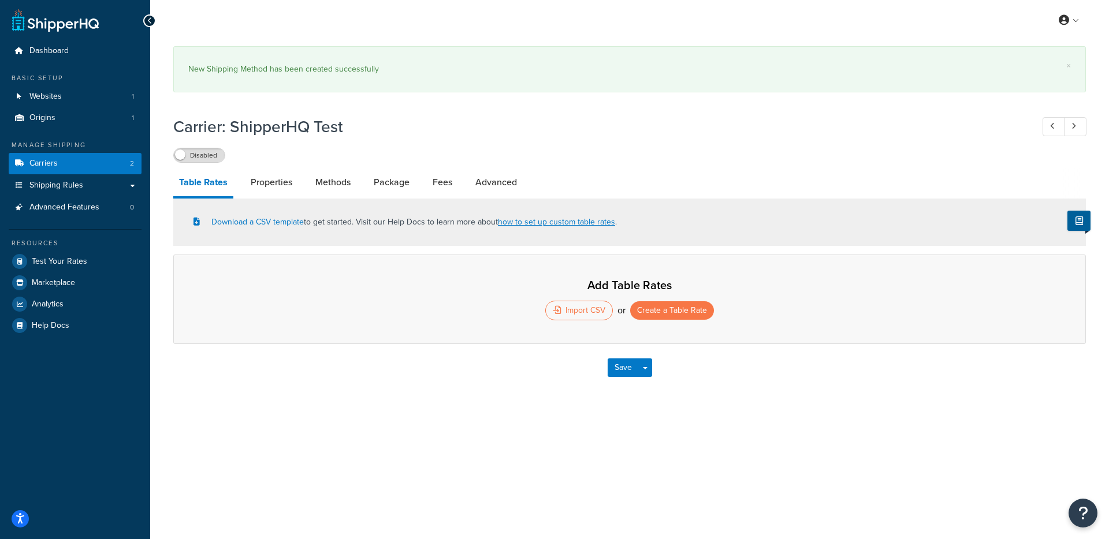
click at [336, 193] on link "Methods" at bounding box center [333, 183] width 47 height 28
select select "25"
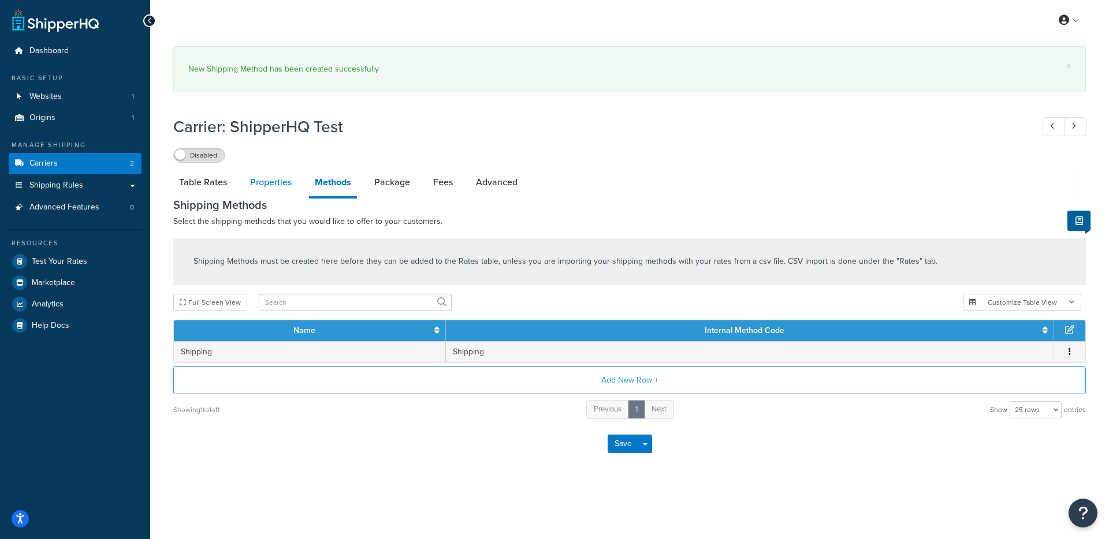
click at [248, 192] on link "Properties" at bounding box center [270, 183] width 53 height 28
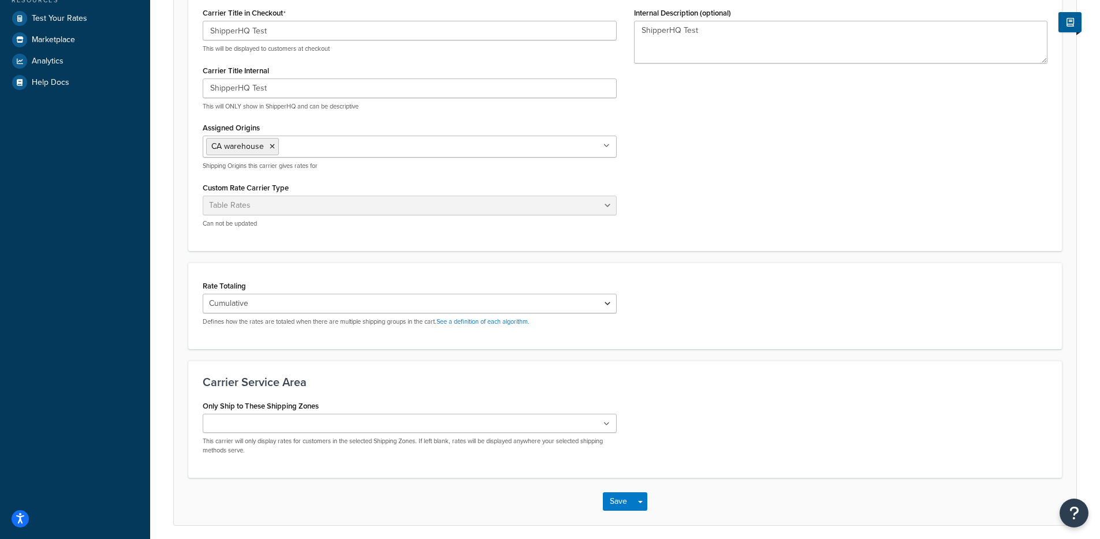
scroll to position [273, 0]
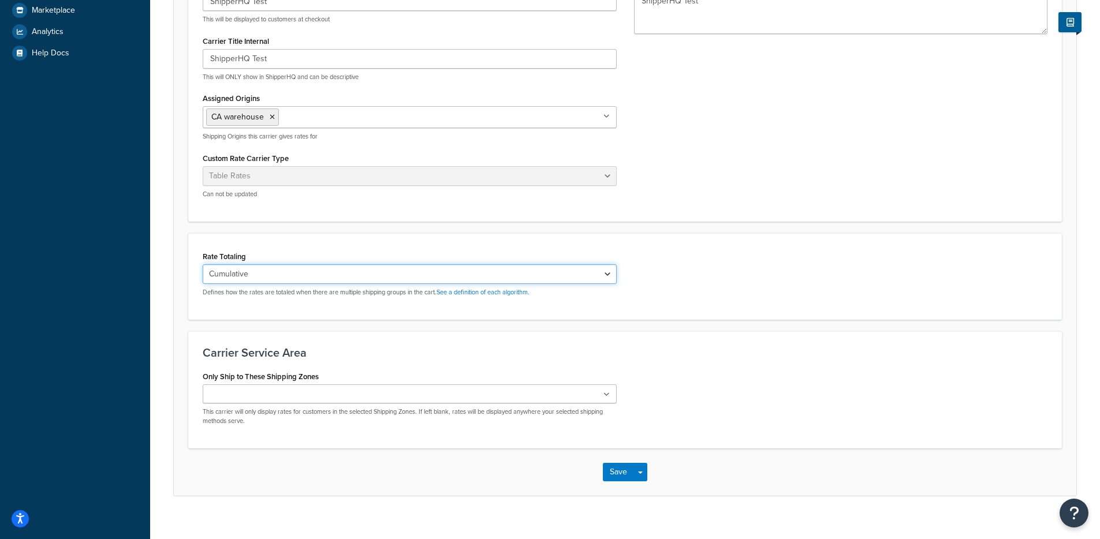
click at [319, 273] on select "Cumulative Highest Per Item Per SKU" at bounding box center [410, 275] width 414 height 20
select select "HIGHEST"
click at [203, 265] on select "Cumulative Highest Per Item Per SKU" at bounding box center [410, 275] width 414 height 20
click at [639, 474] on span "button" at bounding box center [640, 473] width 5 height 2
drag, startPoint x: 656, startPoint y: 498, endPoint x: 653, endPoint y: 492, distance: 6.2
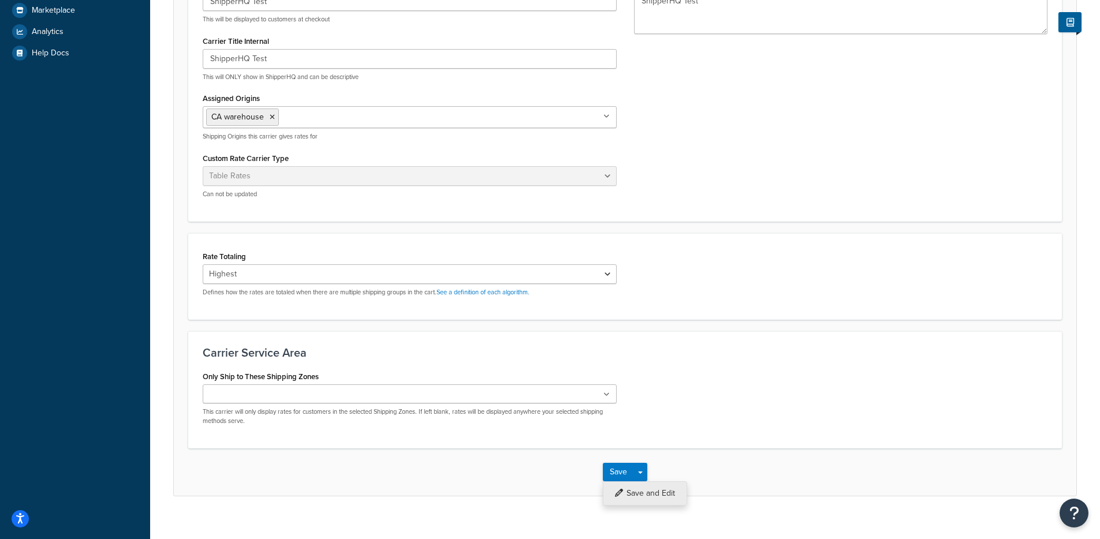
click at [656, 498] on button "Save and Edit" at bounding box center [645, 494] width 84 height 24
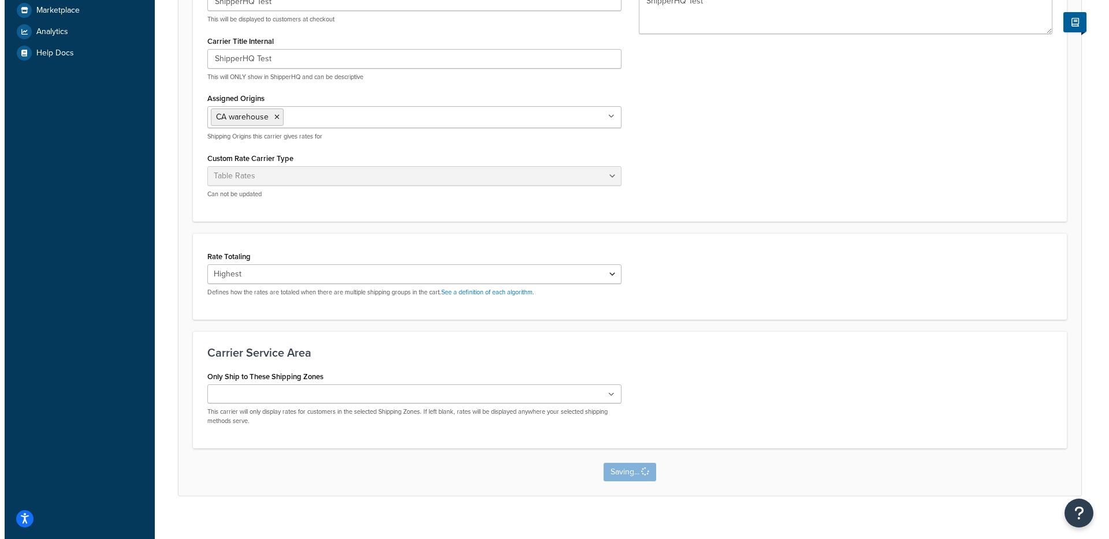
scroll to position [0, 0]
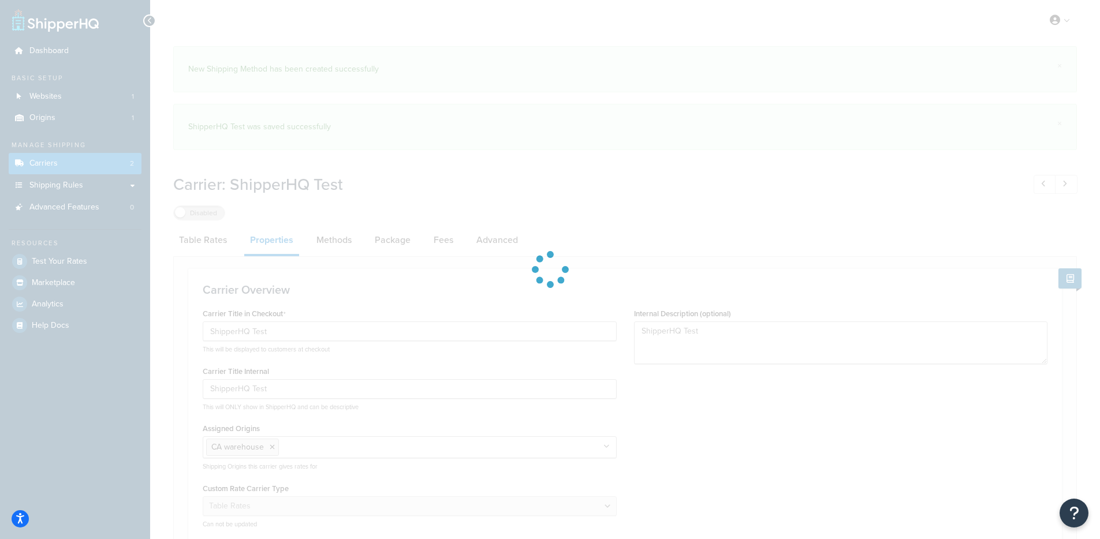
select select "HIGHEST"
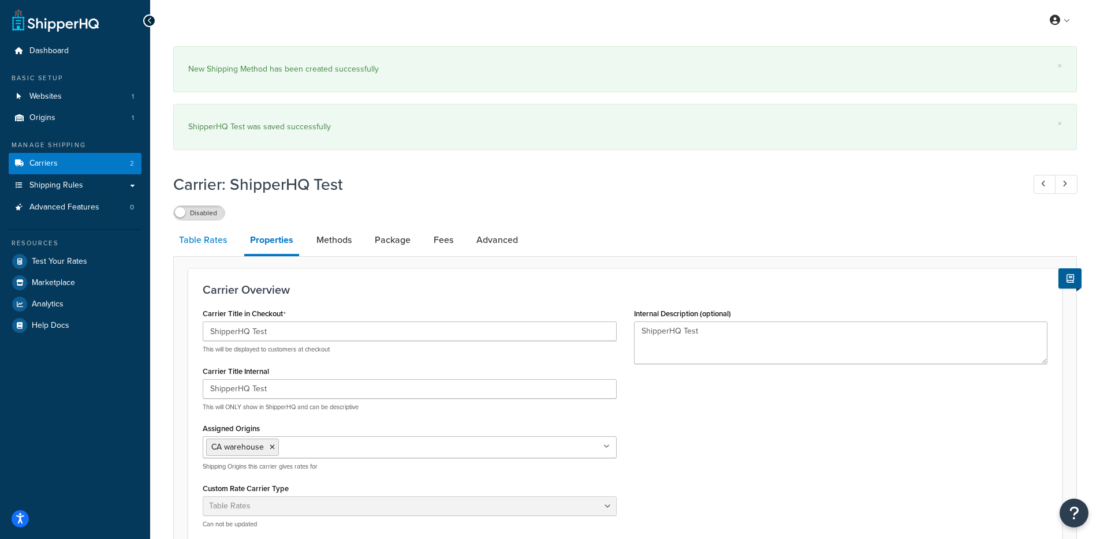
click at [203, 249] on link "Table Rates" at bounding box center [202, 240] width 59 height 28
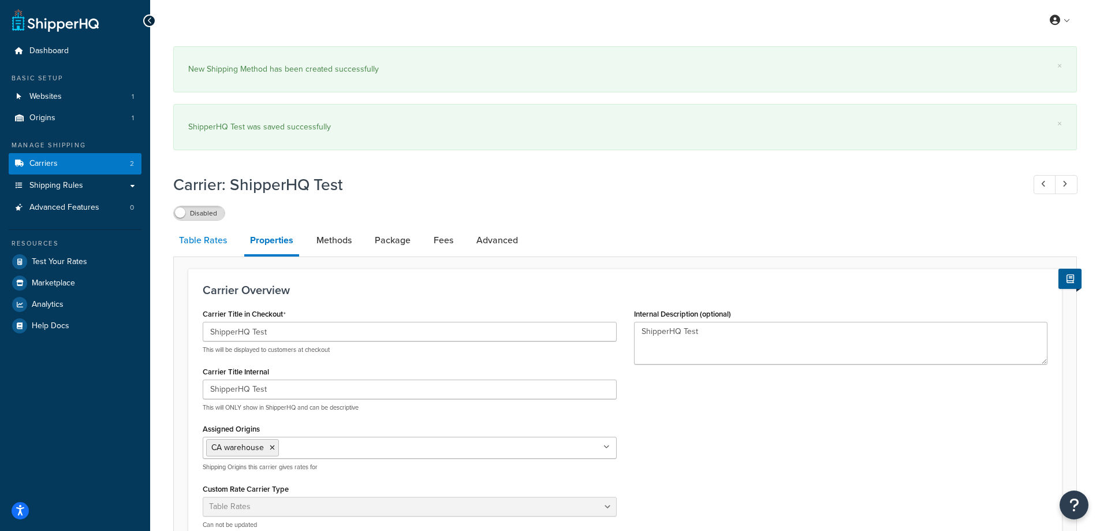
select select "25"
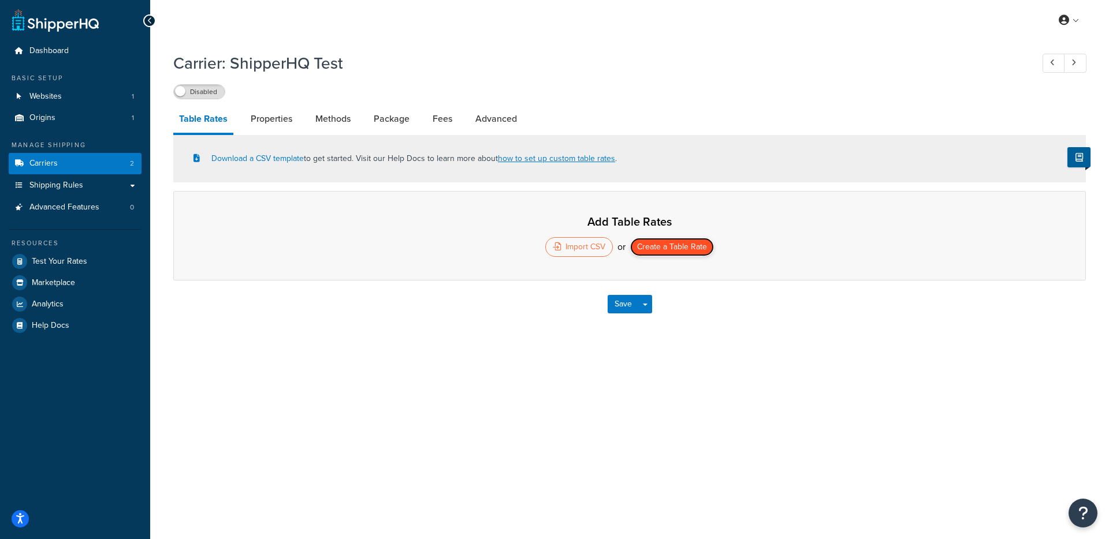
click at [687, 252] on button "Create a Table Rate" at bounding box center [672, 247] width 84 height 18
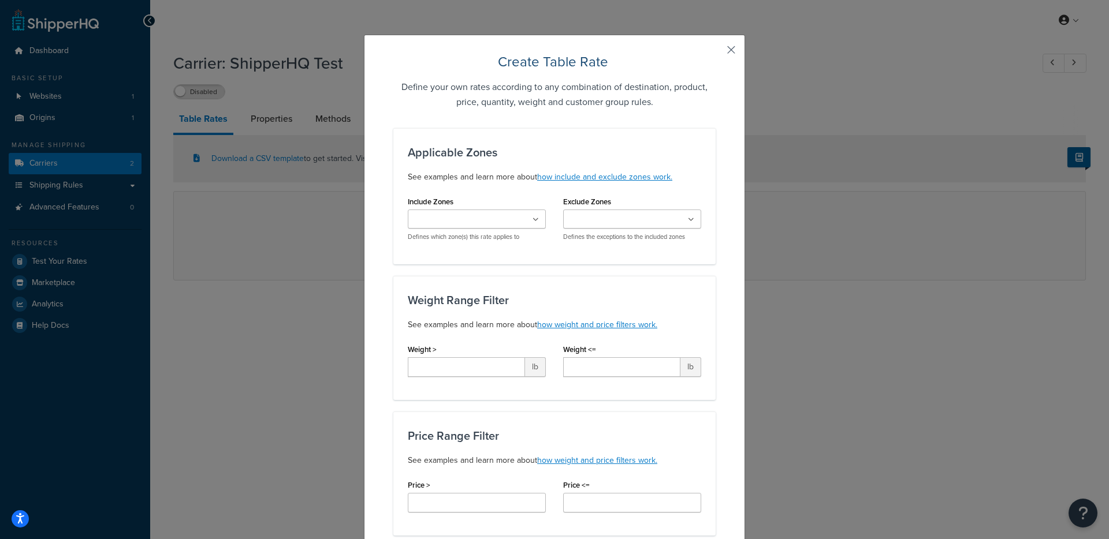
click at [716, 53] on button "button" at bounding box center [714, 54] width 3 height 3
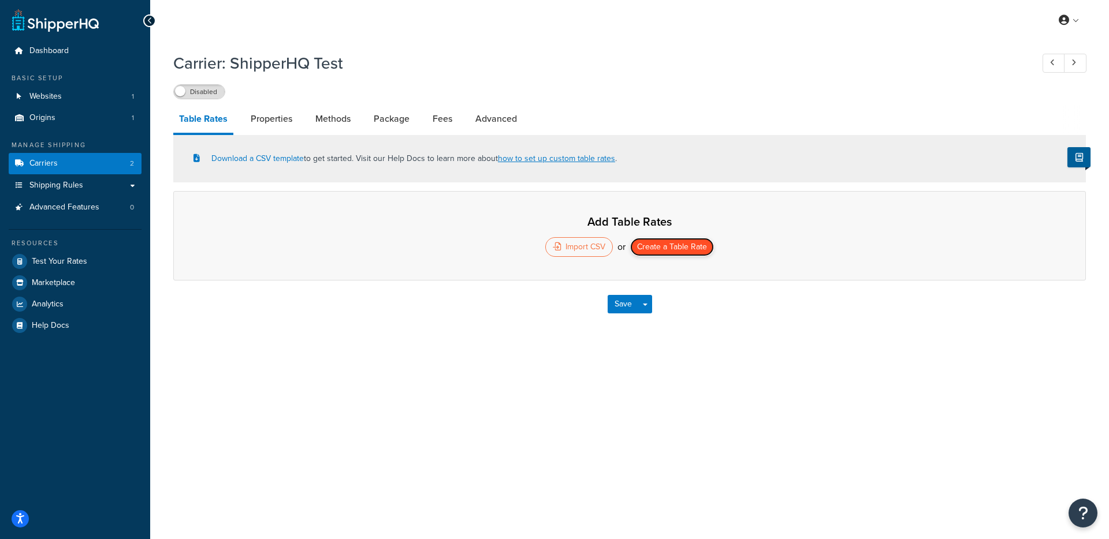
click at [654, 241] on button "Create a Table Rate" at bounding box center [672, 247] width 84 height 18
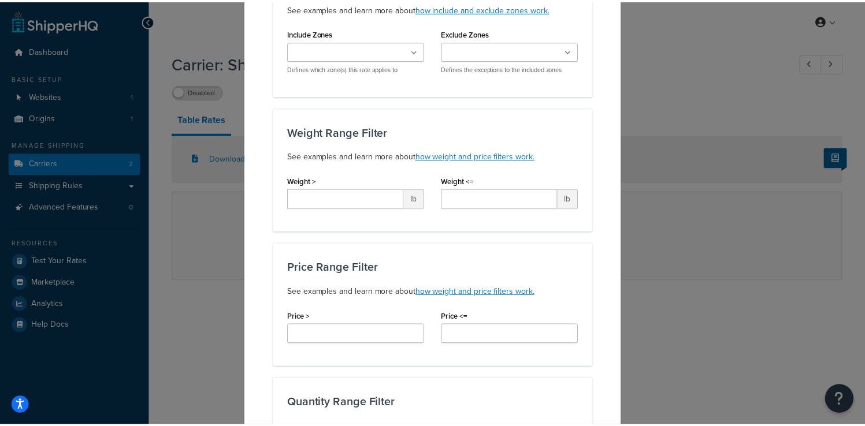
scroll to position [20, 0]
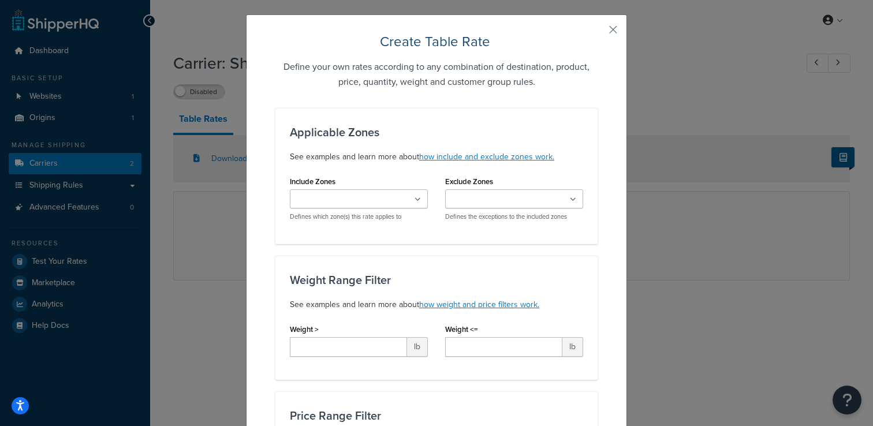
click at [598, 32] on button "button" at bounding box center [596, 33] width 3 height 3
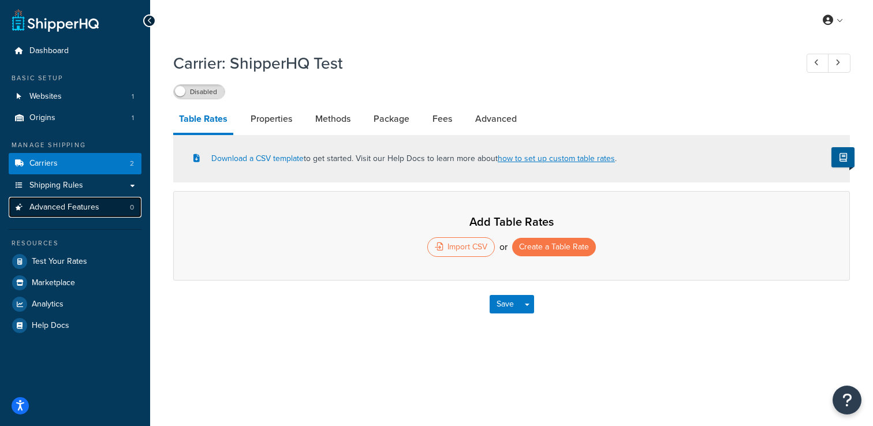
click at [120, 213] on link "Advanced Features 0" at bounding box center [75, 207] width 133 height 21
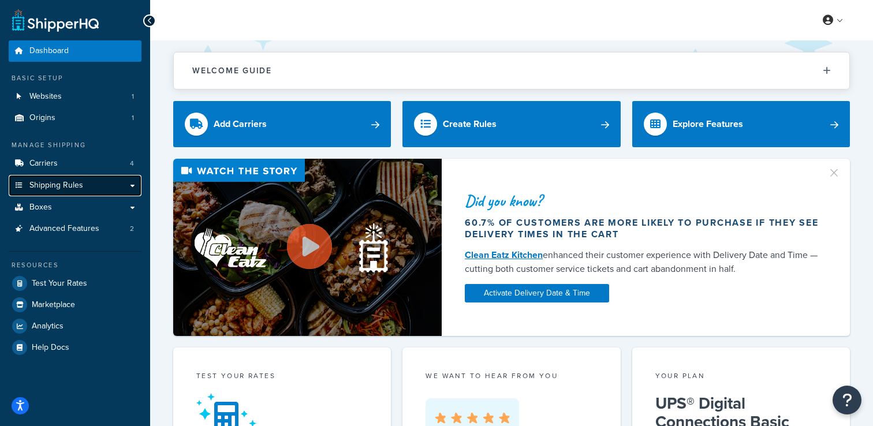
click at [83, 178] on link "Shipping Rules" at bounding box center [75, 185] width 133 height 21
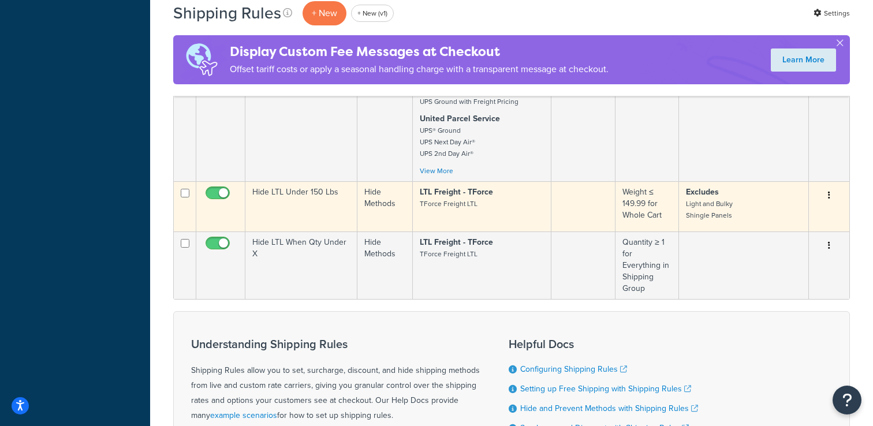
scroll to position [667, 0]
click at [318, 181] on td "Hide LTL Under 150 Lbs" at bounding box center [301, 206] width 112 height 50
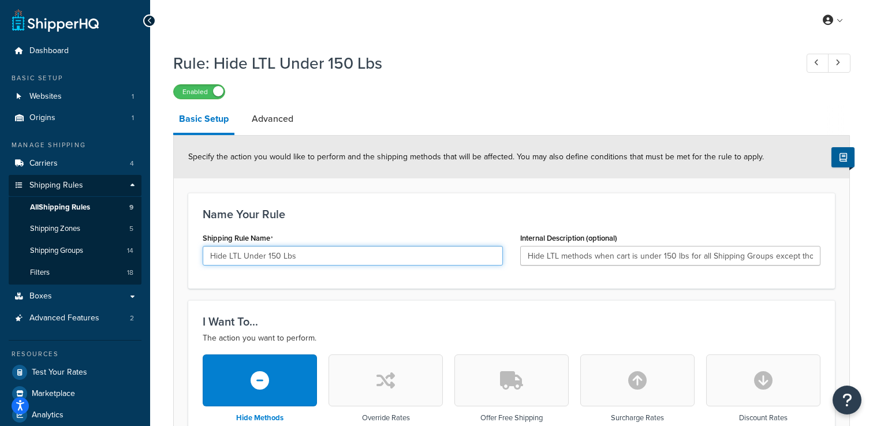
click at [303, 258] on input "Hide LTL Under 150 Lbs" at bounding box center [353, 256] width 300 height 20
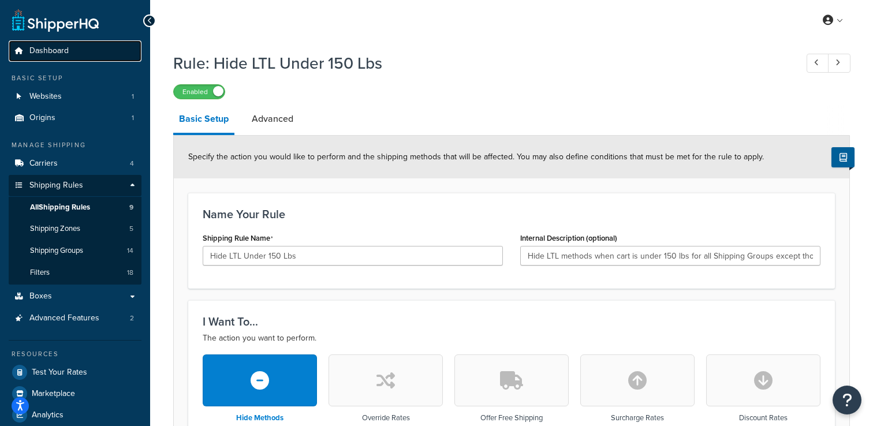
click at [77, 58] on link "Dashboard" at bounding box center [75, 50] width 133 height 21
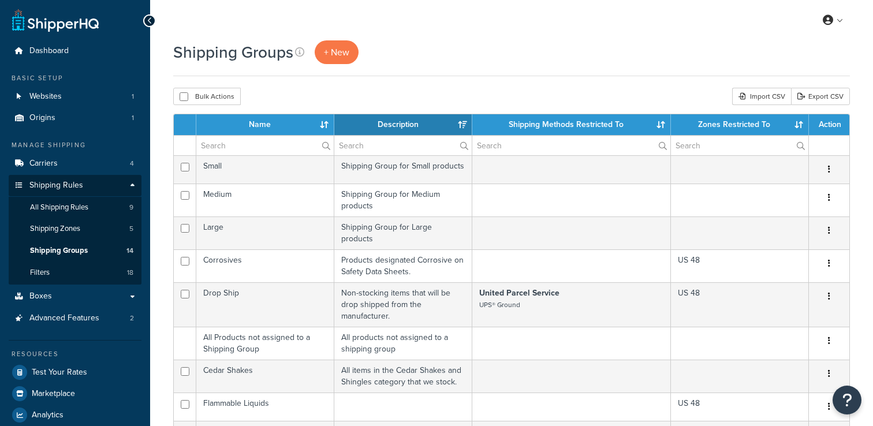
select select "15"
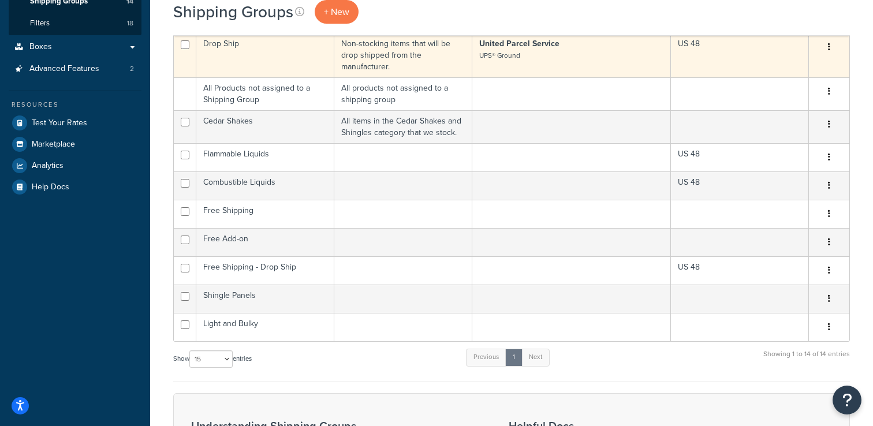
scroll to position [262, 0]
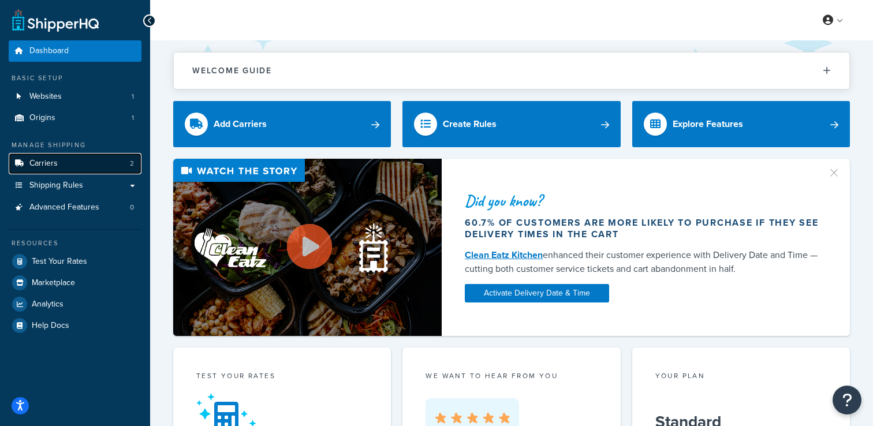
click at [88, 158] on link "Carriers 2" at bounding box center [75, 163] width 133 height 21
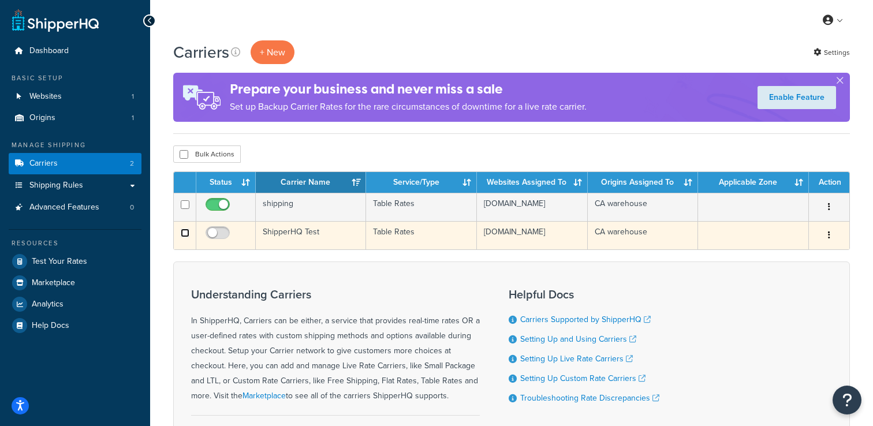
click at [186, 235] on input "checkbox" at bounding box center [185, 233] width 9 height 9
checkbox input "true"
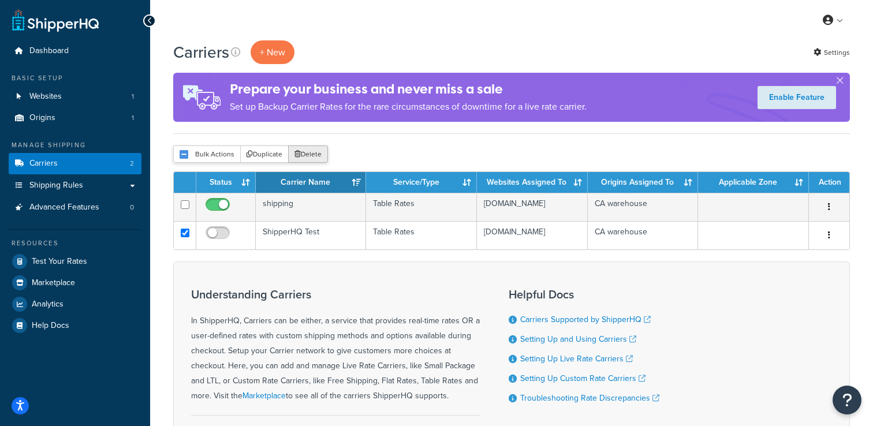
click at [317, 154] on button "Delete" at bounding box center [308, 154] width 40 height 17
